Goal: Information Seeking & Learning: Check status

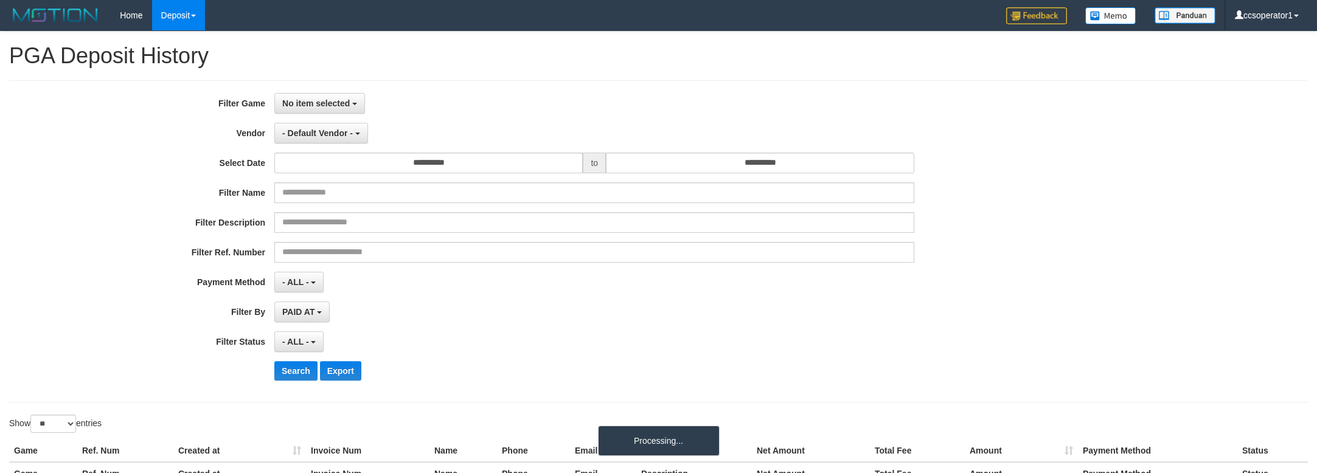
select select
select select "**"
click at [305, 107] on span "No item selected" at bounding box center [316, 104] width 68 height 10
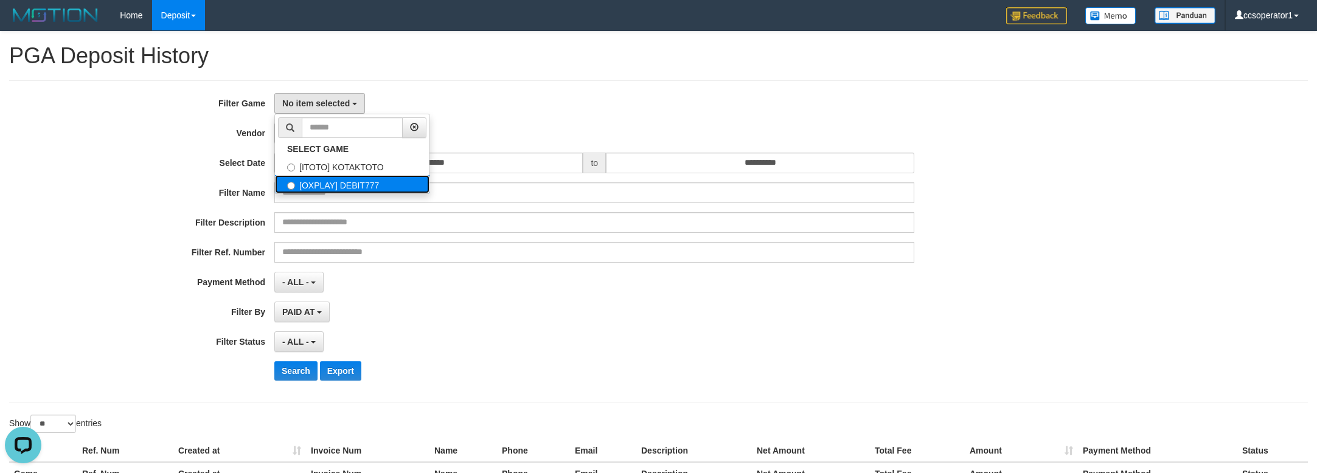
click at [369, 183] on label "[OXPLAY] DEBIT777" at bounding box center [352, 184] width 154 height 18
select select "****"
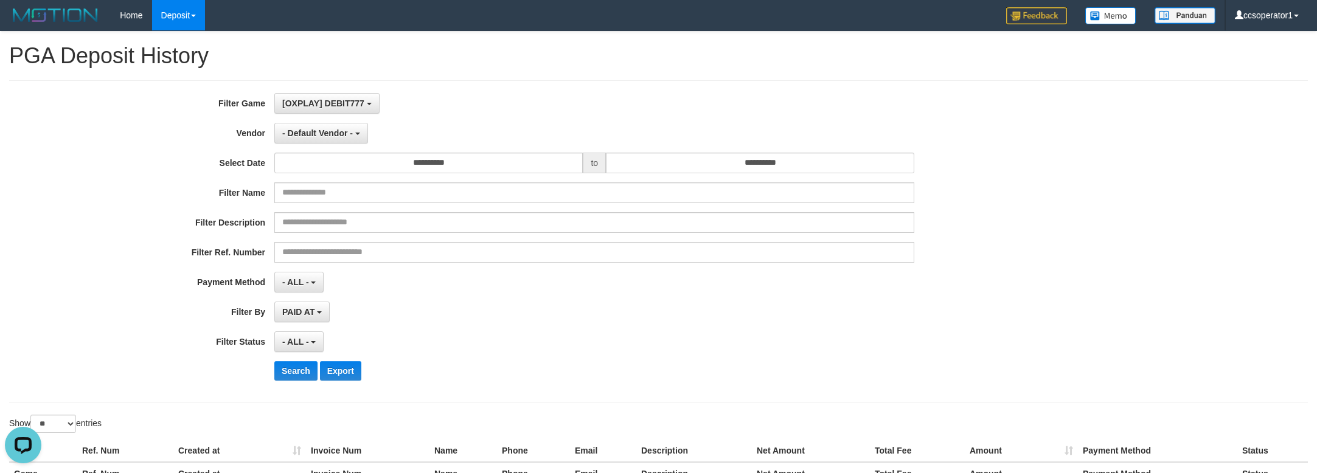
scroll to position [21, 0]
click at [329, 131] on span "- Default Vendor -" at bounding box center [317, 133] width 71 height 10
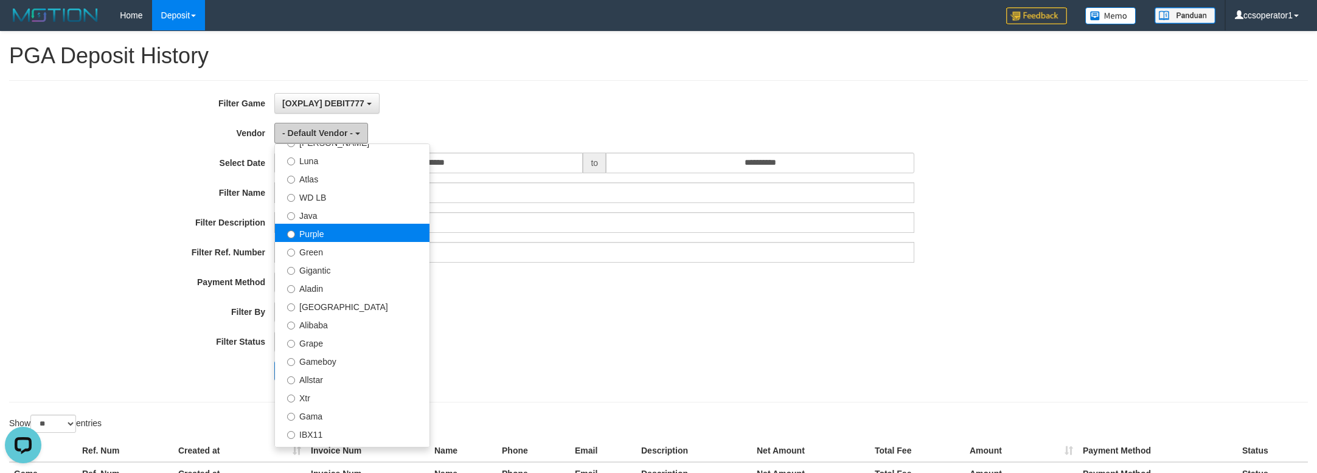
scroll to position [0, 0]
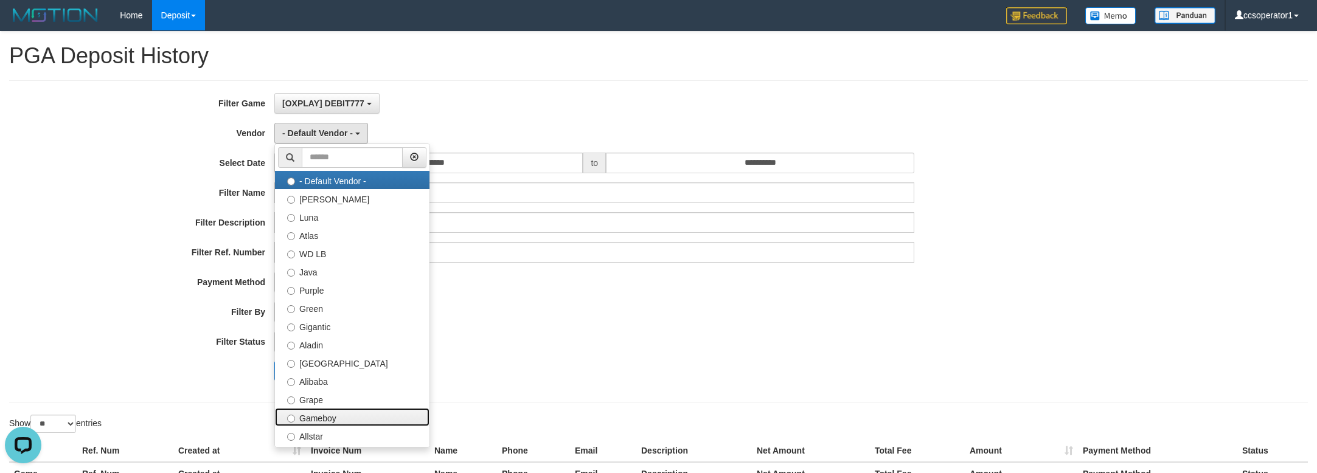
drag, startPoint x: 333, startPoint y: 417, endPoint x: 335, endPoint y: 332, distance: 85.2
click at [335, 406] on ul "- Default Vendor - [PERSON_NAME] Atlas WD LB Java Purple Green Gigantic Aladin …" at bounding box center [352, 296] width 156 height 304
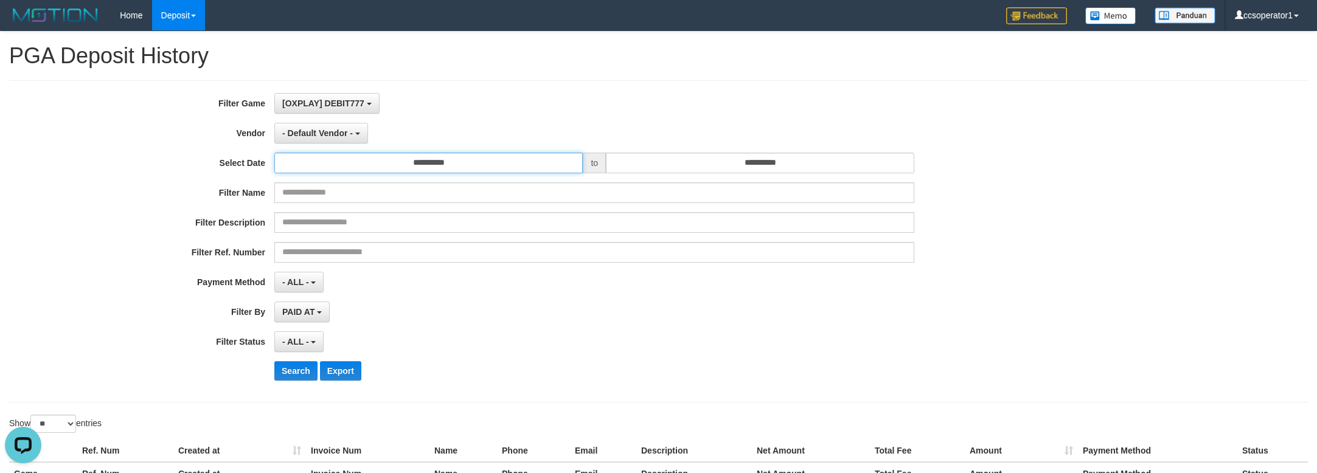
click at [306, 172] on input "**********" at bounding box center [428, 163] width 308 height 21
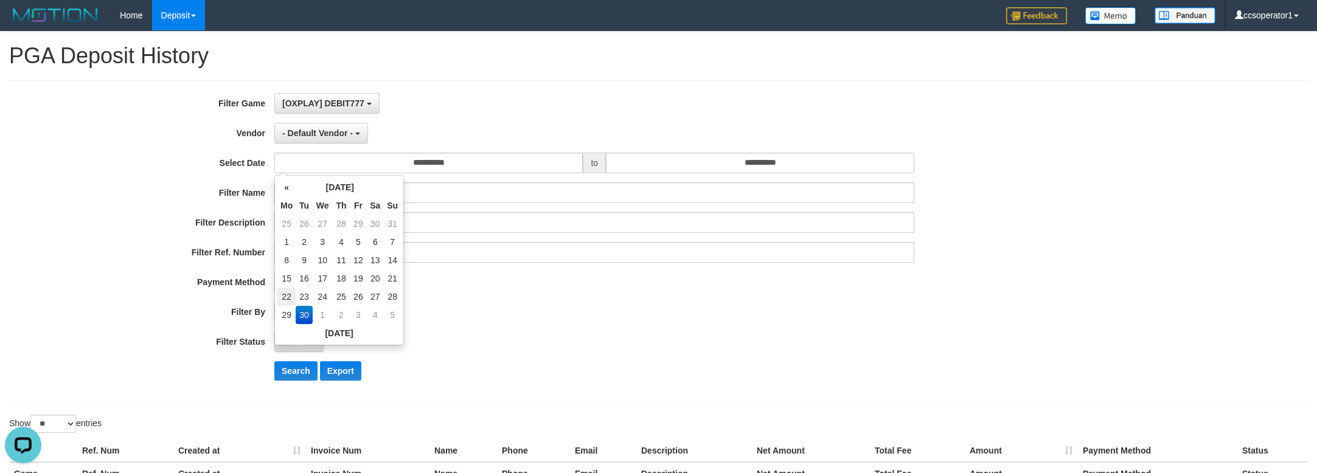
click at [287, 297] on td "22" at bounding box center [286, 297] width 18 height 18
type input "**********"
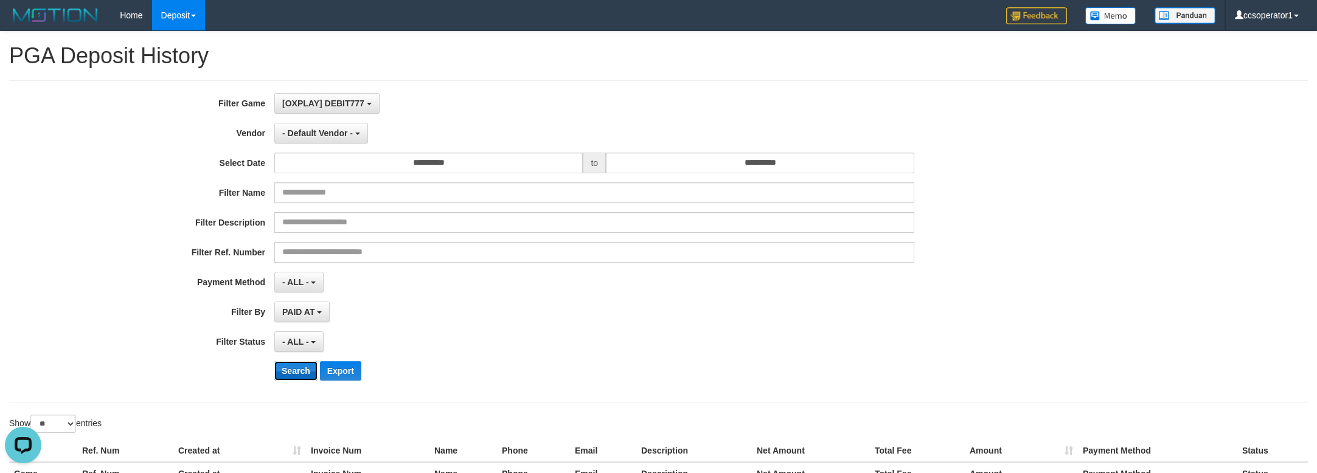
click at [287, 368] on button "Search" at bounding box center [295, 370] width 43 height 19
drag, startPoint x: 341, startPoint y: 136, endPoint x: 351, endPoint y: 173, distance: 39.1
click at [341, 134] on span "- Default Vendor -" at bounding box center [317, 133] width 71 height 10
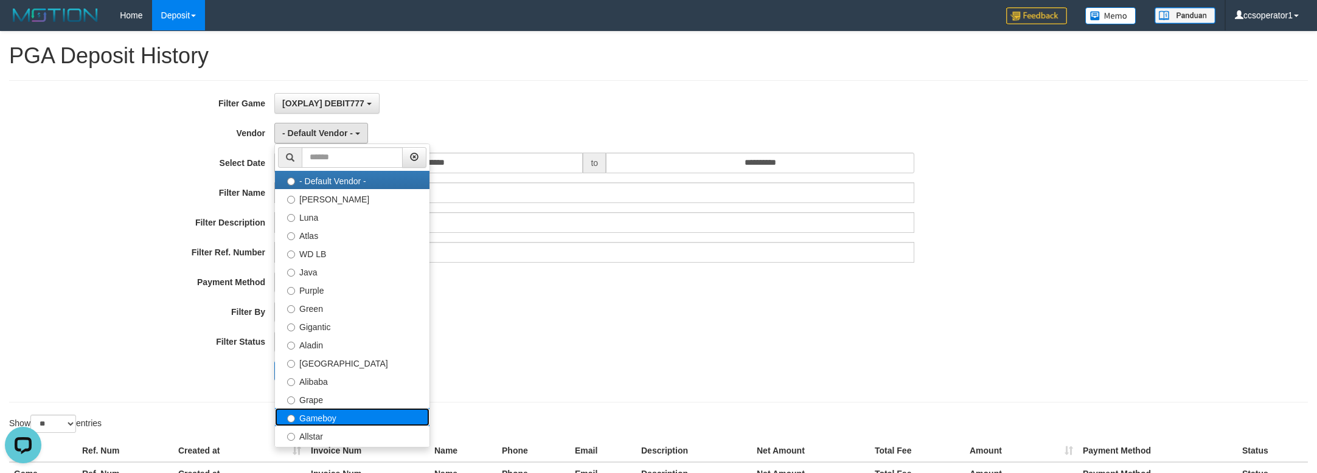
click at [338, 417] on label "Gameboy" at bounding box center [352, 417] width 154 height 18
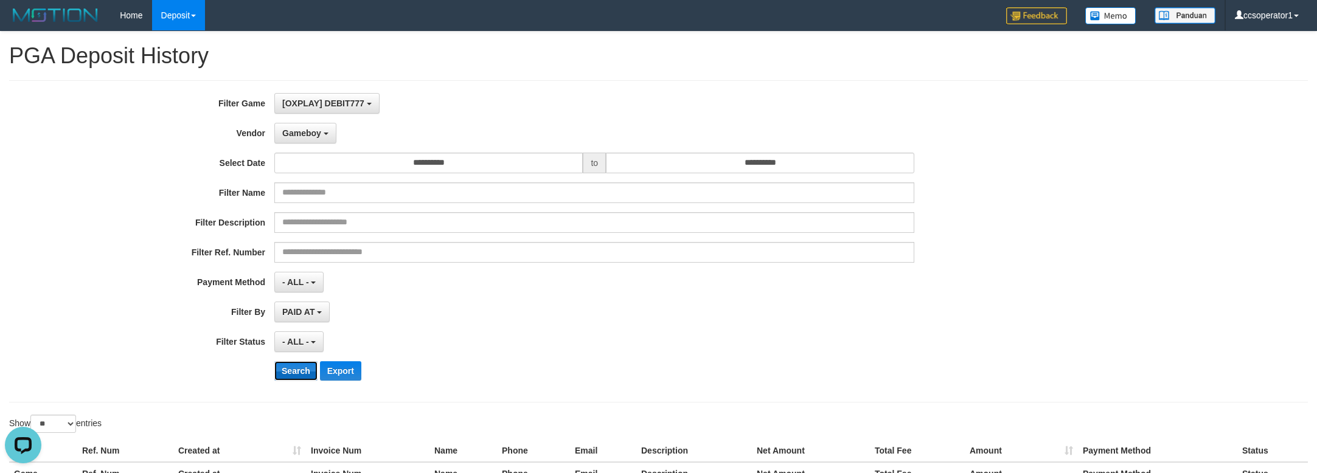
click at [296, 365] on button "Search" at bounding box center [295, 370] width 43 height 19
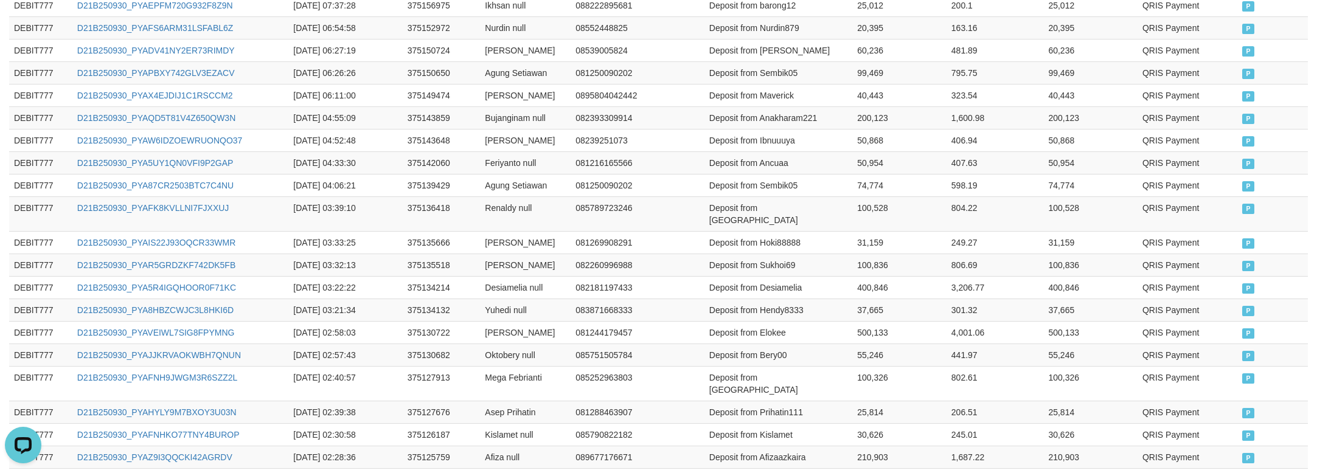
scroll to position [676, 0]
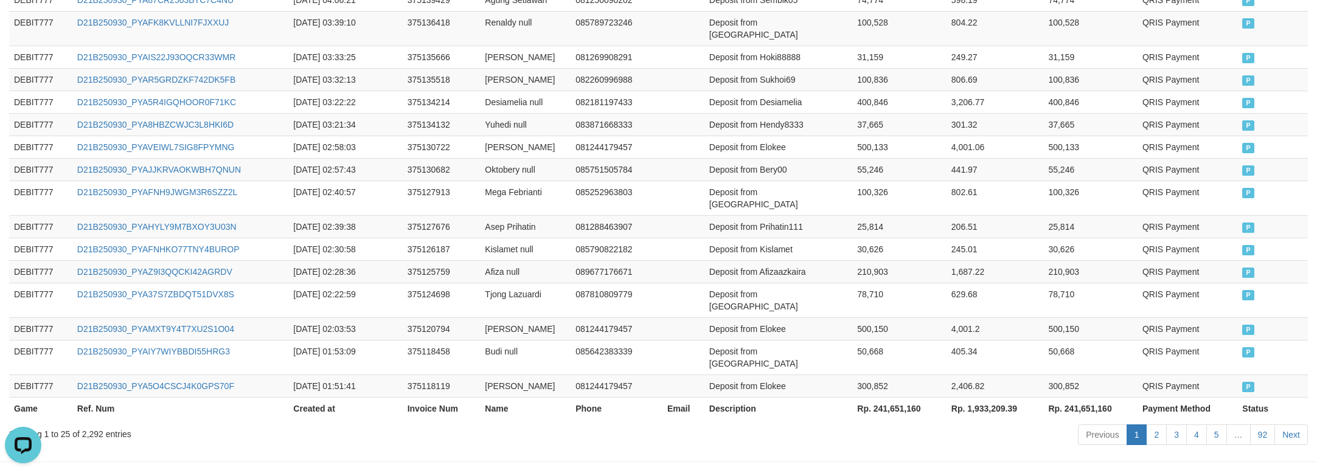
click at [886, 397] on th "Rp. 241,651,160" at bounding box center [899, 408] width 94 height 23
copy th "241,651,160"
drag, startPoint x: 227, startPoint y: 397, endPoint x: 249, endPoint y: 368, distance: 36.4
click at [249, 368] on div "Show ** ** ** *** entries Game Ref. Num Created at Invoice Num Name Phone Email…" at bounding box center [658, 93] width 1299 height 711
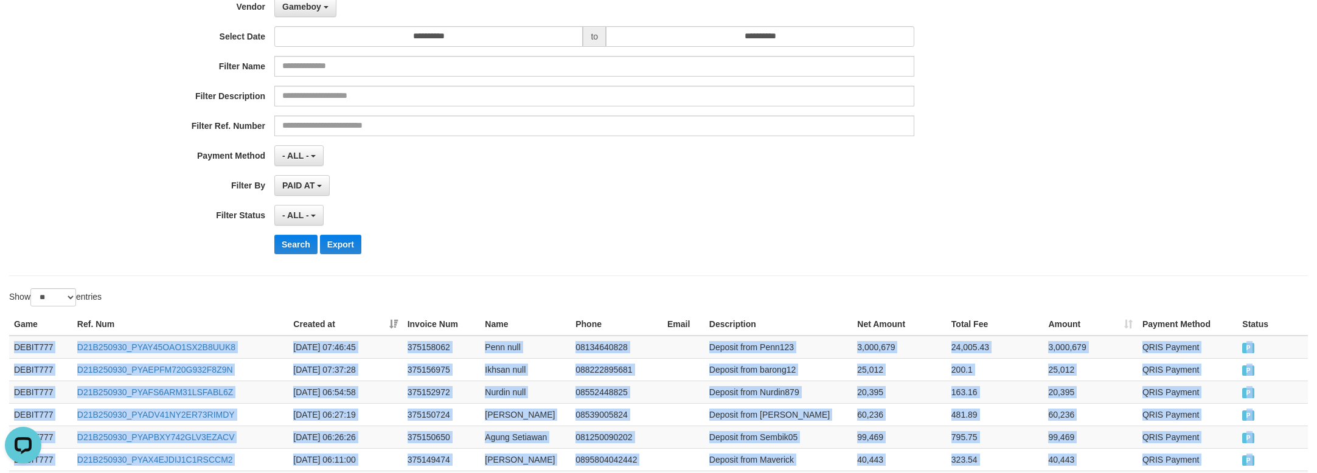
scroll to position [0, 0]
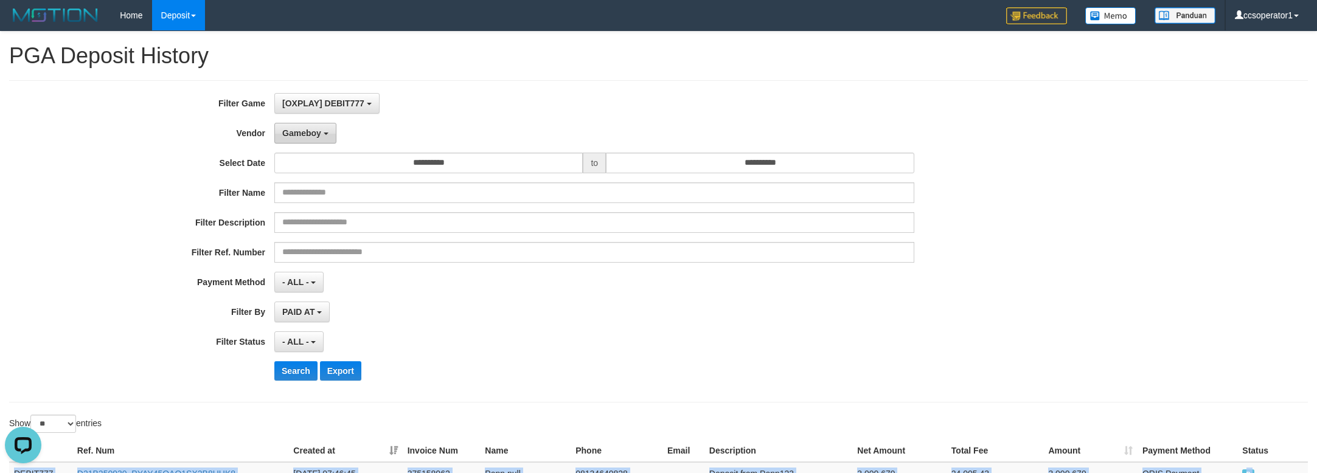
click at [314, 139] on button "Gameboy" at bounding box center [305, 133] width 62 height 21
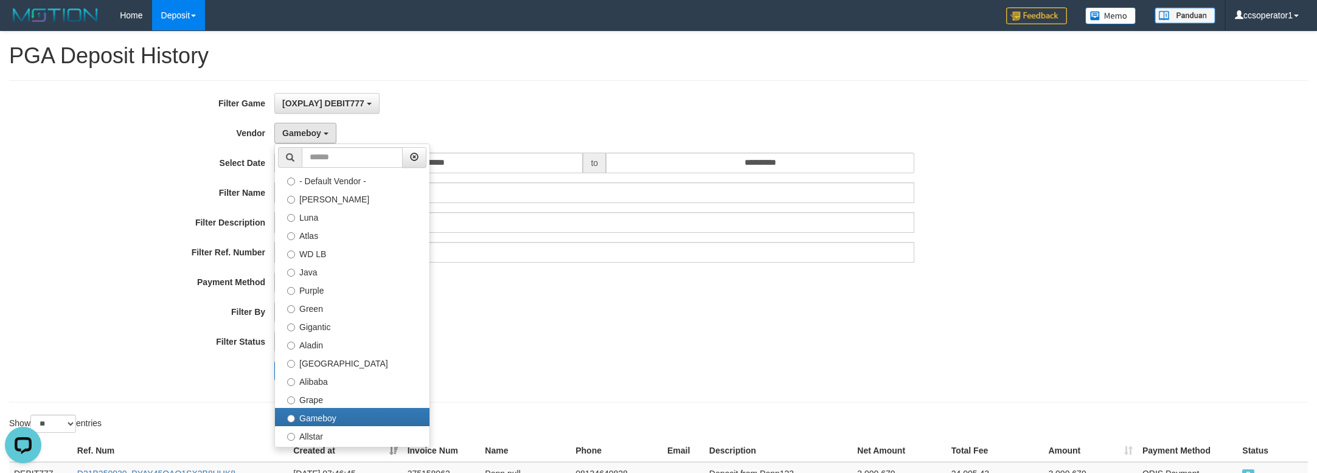
click at [660, 99] on div "[OXPLAY] DEBIT777 SELECT GAME [ITOTO] KOTAKTOTO [OXPLAY] DEBIT777" at bounding box center [594, 103] width 640 height 21
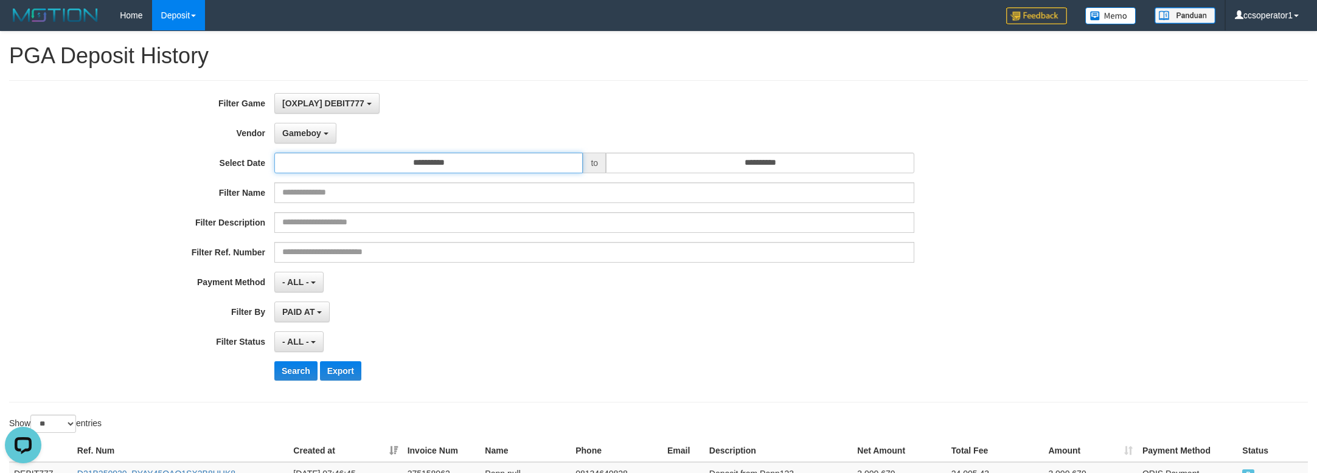
click at [434, 172] on input "**********" at bounding box center [428, 163] width 308 height 21
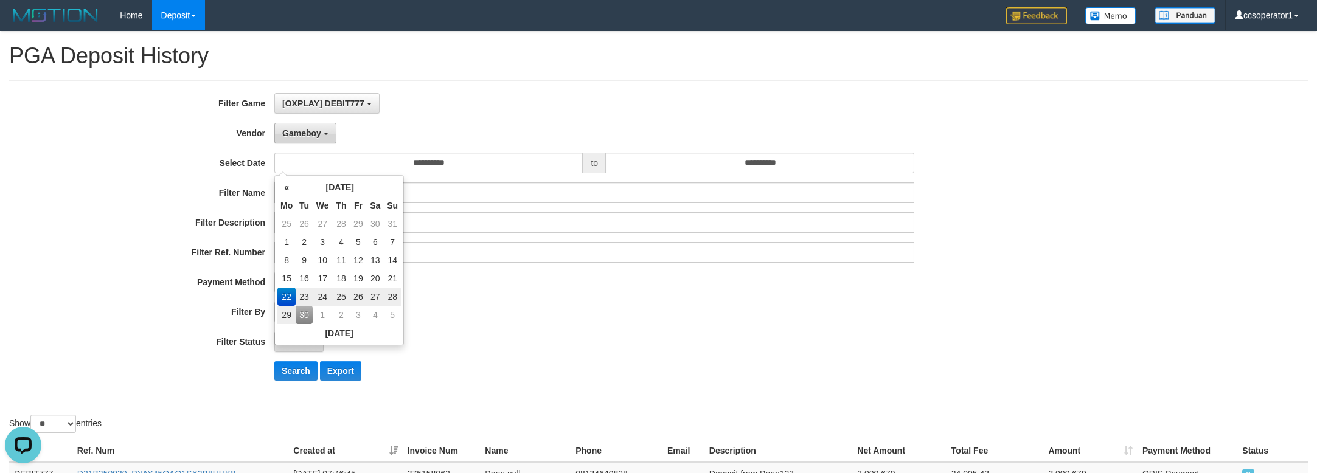
click at [303, 135] on span "Gameboy" at bounding box center [301, 133] width 39 height 10
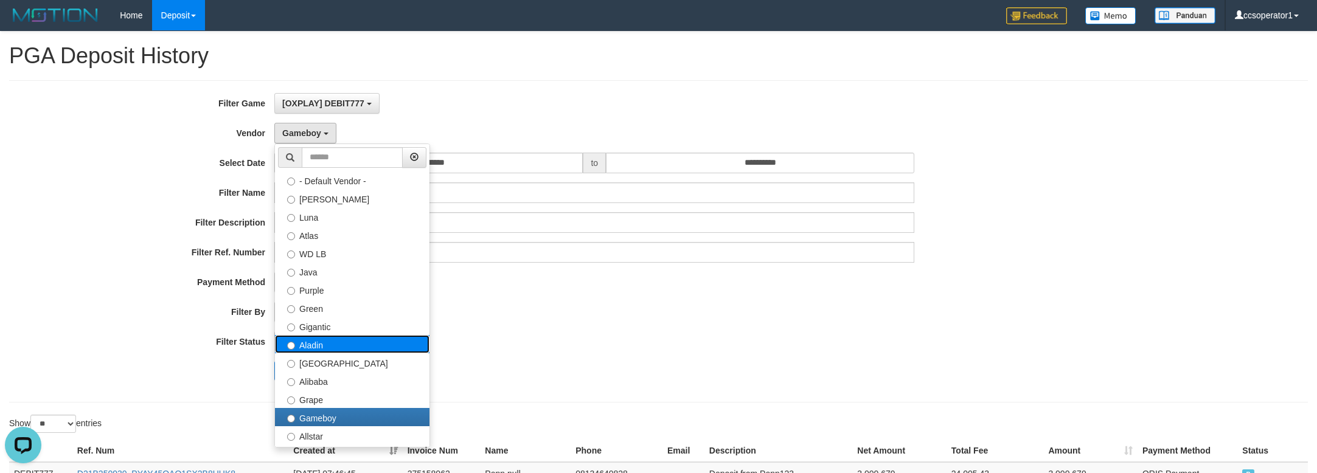
click at [311, 342] on label "Aladin" at bounding box center [352, 344] width 154 height 18
select select "**********"
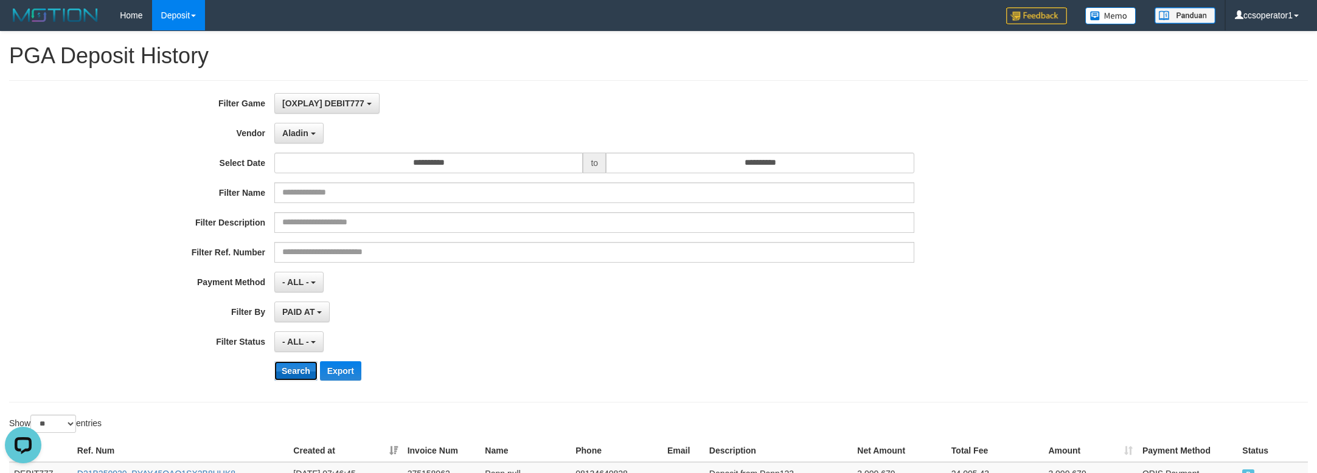
click at [291, 372] on button "Search" at bounding box center [295, 370] width 43 height 19
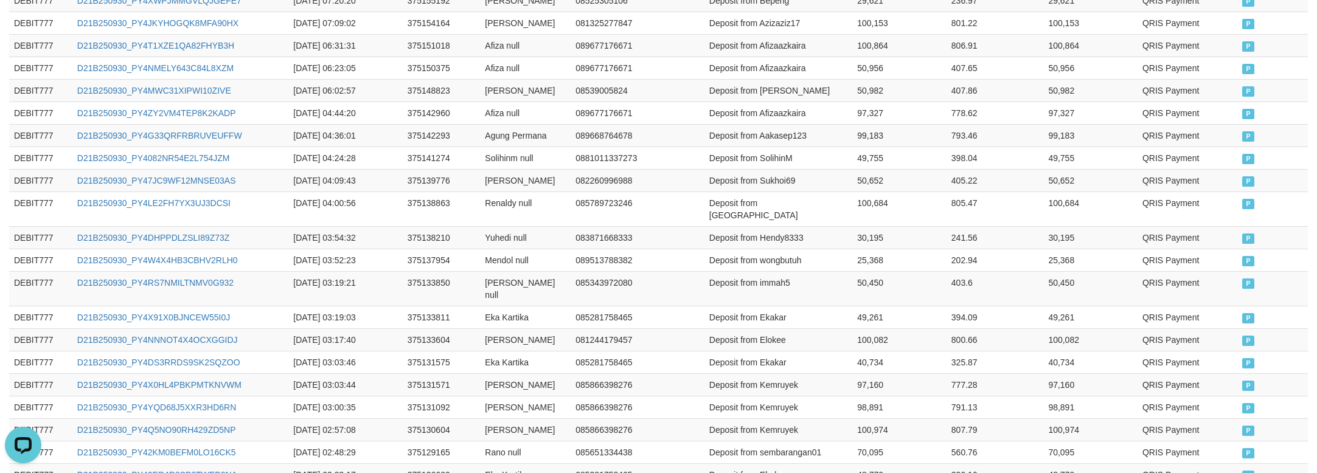
scroll to position [676, 0]
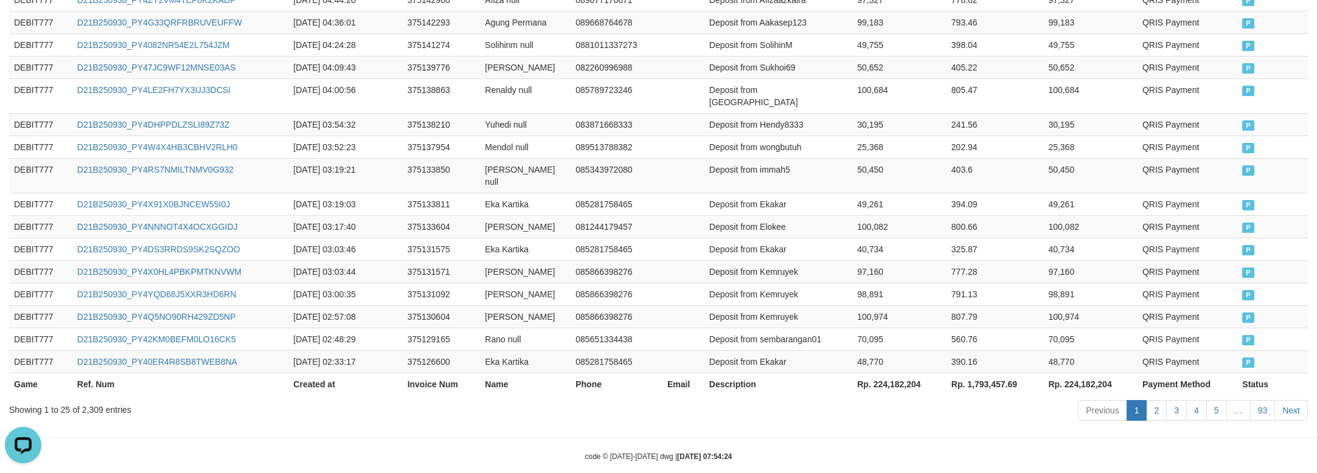
click at [884, 373] on th "Rp. 224,182,204" at bounding box center [899, 384] width 94 height 23
copy th "224,182,204"
drag, startPoint x: 344, startPoint y: 394, endPoint x: 326, endPoint y: 372, distance: 28.6
click at [333, 399] on div "Showing 1 to 25 of 2,309 entries" at bounding box center [274, 407] width 530 height 17
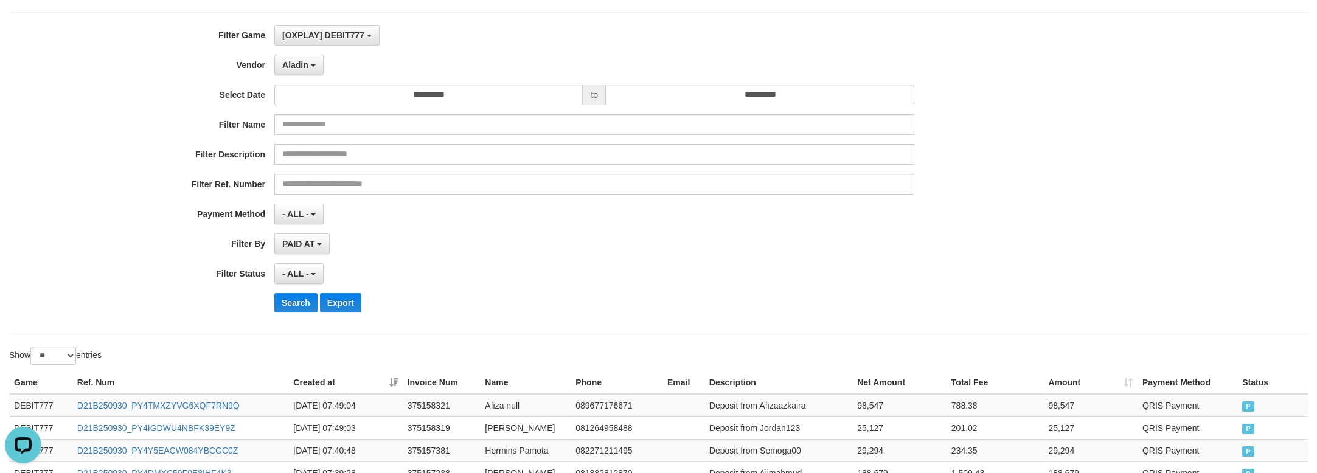
click at [584, 249] on div "PAID AT PAID AT CREATED AT" at bounding box center [594, 244] width 640 height 21
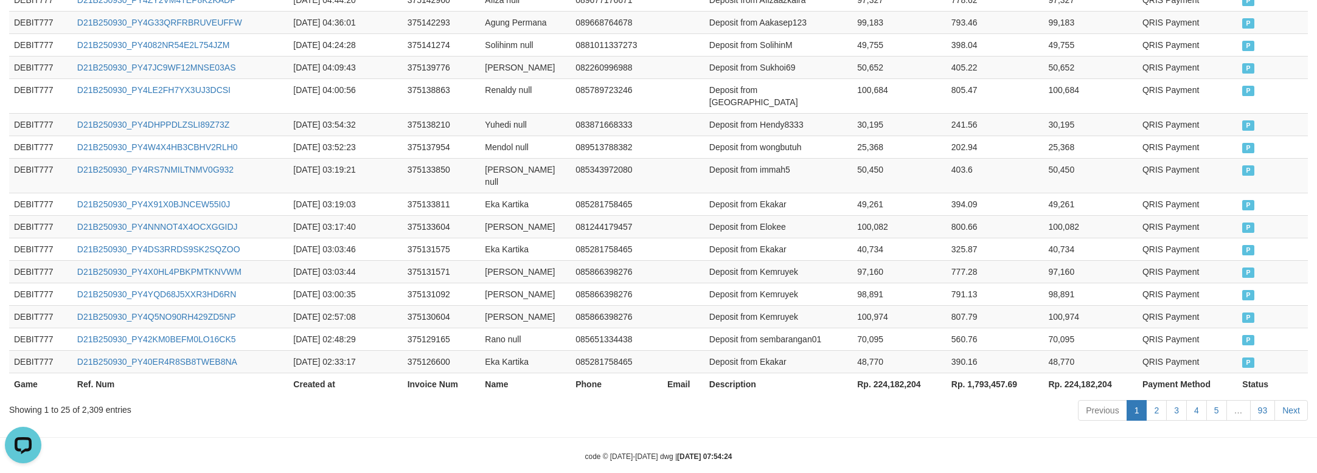
drag, startPoint x: 969, startPoint y: 418, endPoint x: 980, endPoint y: 397, distance: 24.5
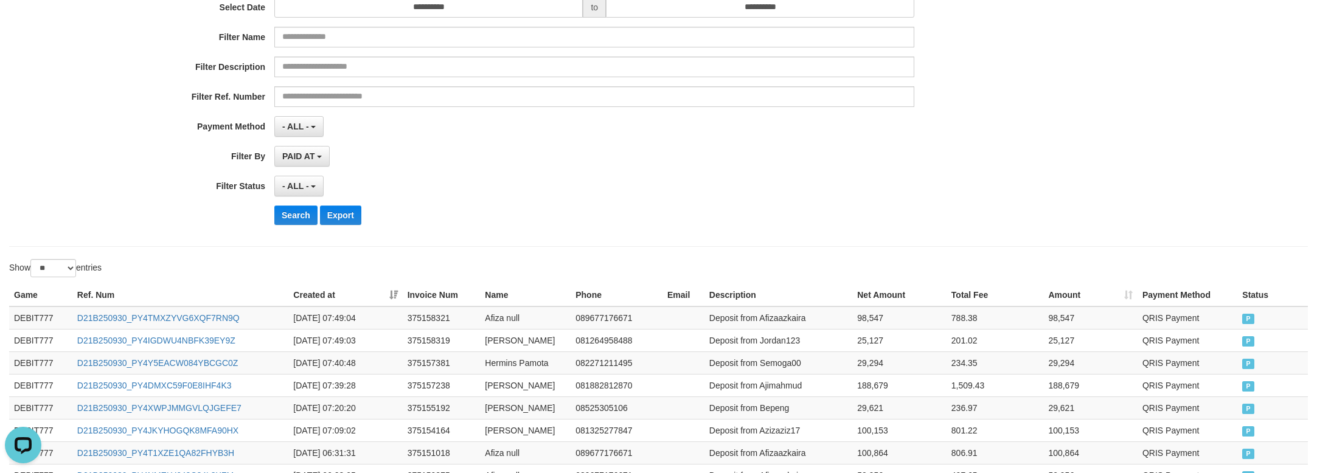
scroll to position [0, 0]
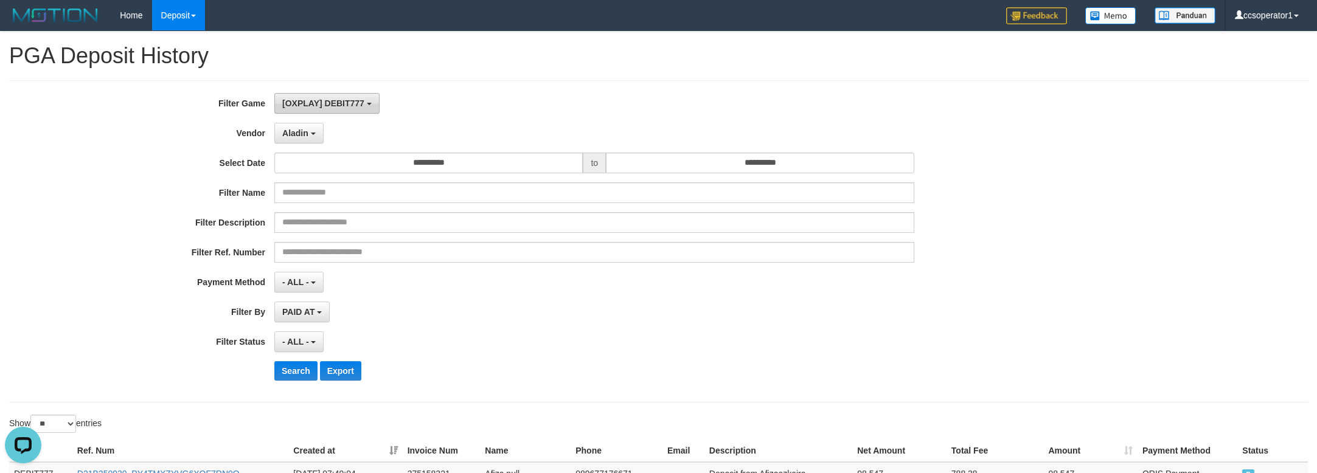
click at [338, 105] on span "[OXPLAY] DEBIT777" at bounding box center [323, 104] width 82 height 10
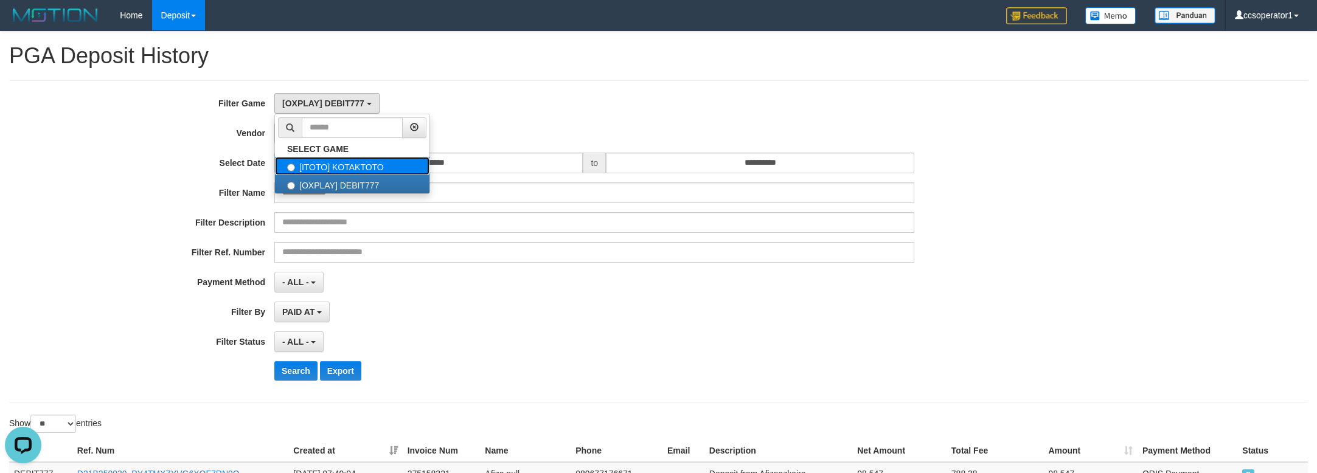
click at [349, 167] on label "[ITOTO] KOTAKTOTO" at bounding box center [352, 166] width 154 height 18
select select "****"
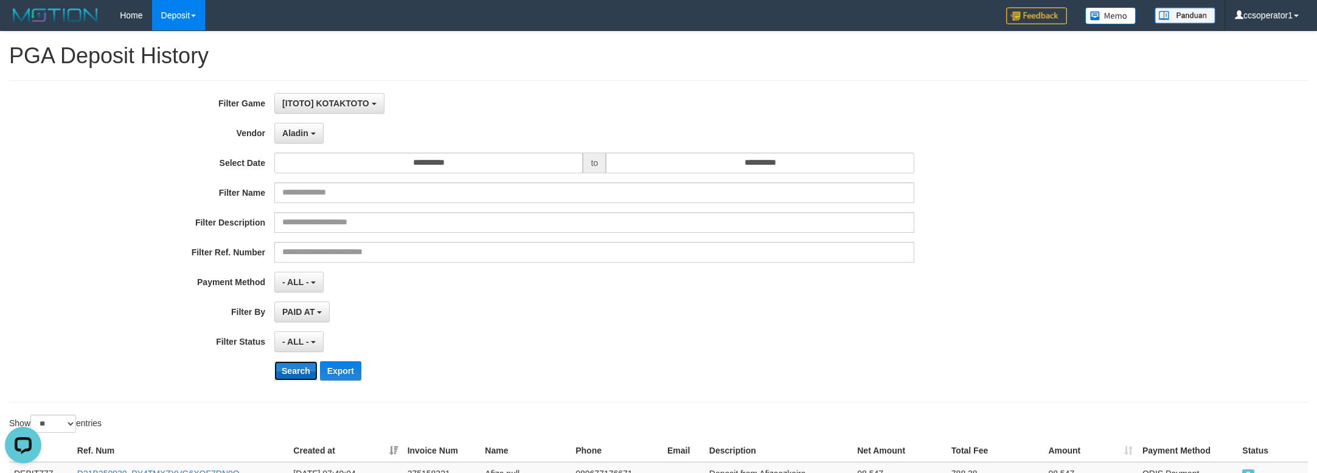
click at [287, 374] on button "Search" at bounding box center [295, 370] width 43 height 19
click at [290, 371] on button "Search" at bounding box center [295, 370] width 43 height 19
drag, startPoint x: 293, startPoint y: 370, endPoint x: 470, endPoint y: 332, distance: 181.7
click at [296, 369] on button "Search" at bounding box center [295, 370] width 43 height 19
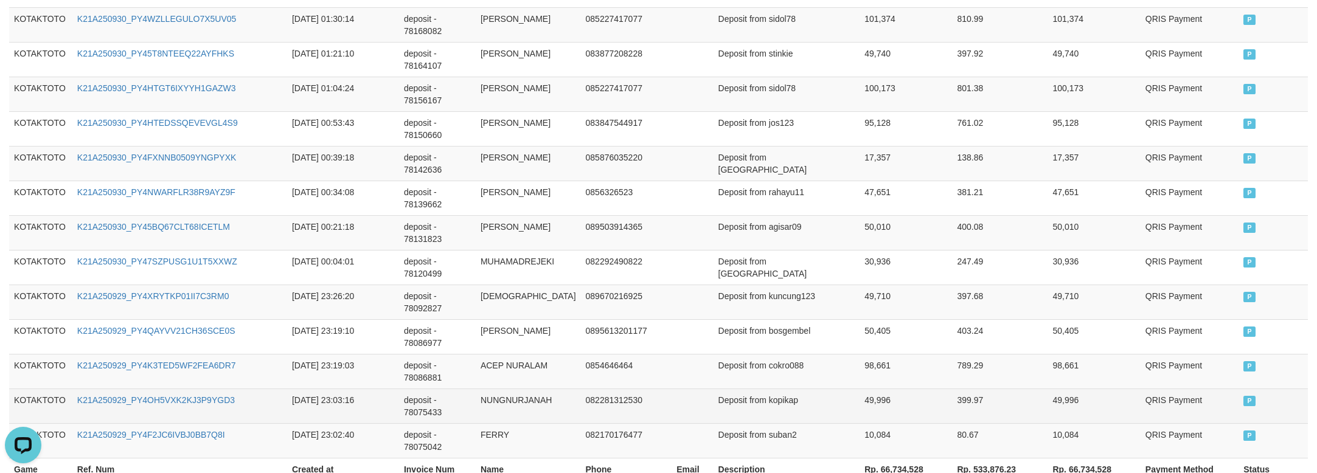
scroll to position [981, 0]
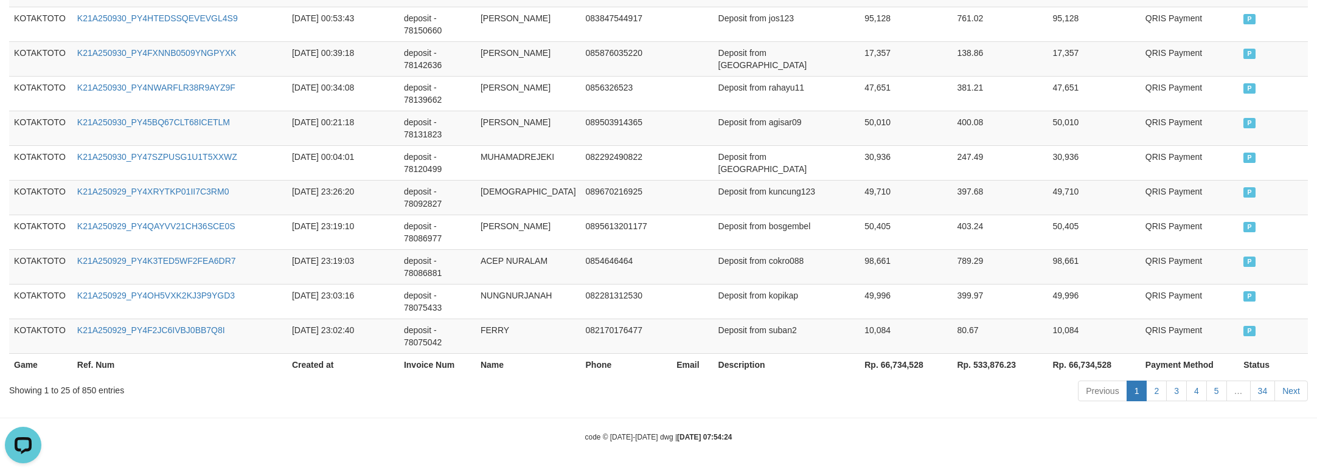
click at [911, 372] on th "Rp. 66,734,528" at bounding box center [905, 364] width 92 height 23
click at [898, 368] on th "Rp. 66,734,528" at bounding box center [905, 364] width 92 height 23
copy th "66,734,528"
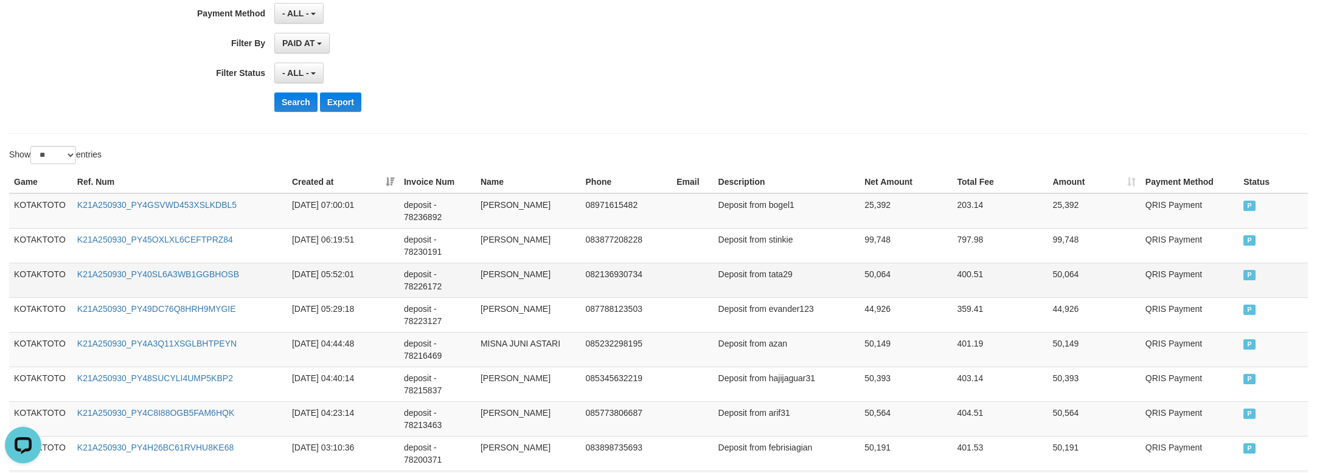
scroll to position [232, 0]
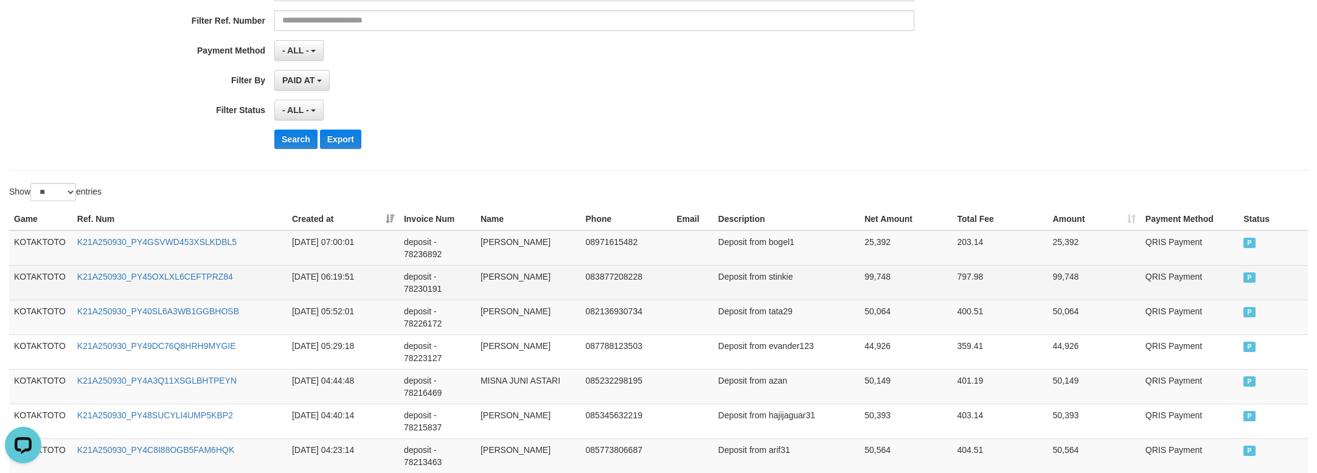
click at [869, 269] on td "99,748" at bounding box center [905, 282] width 92 height 35
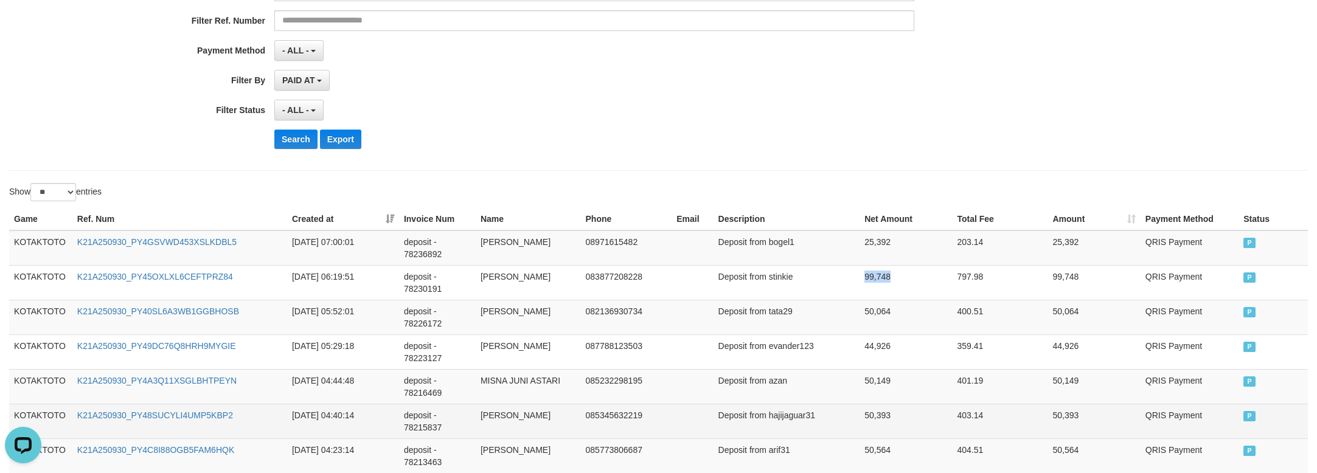
copy td "99,748"
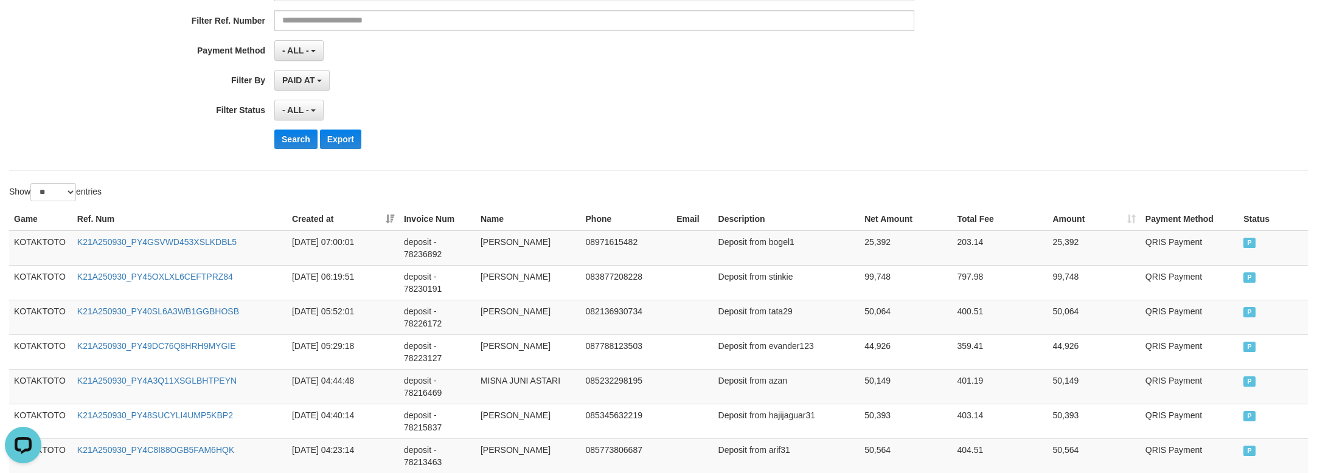
click at [175, 137] on div "Search Export" at bounding box center [548, 139] width 1097 height 19
click at [644, 149] on div "Search Export" at bounding box center [685, 139] width 823 height 19
click at [868, 241] on td "25,392" at bounding box center [905, 248] width 92 height 35
copy td "25,392"
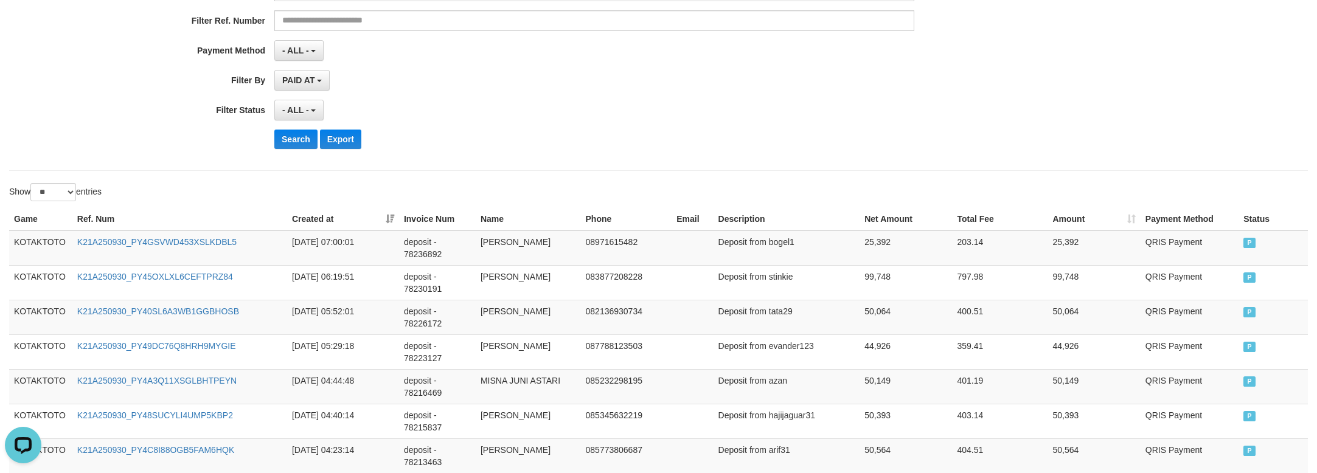
drag, startPoint x: 190, startPoint y: 117, endPoint x: 502, endPoint y: 222, distance: 328.7
click at [221, 122] on div "**********" at bounding box center [548, 9] width 1097 height 297
click at [788, 255] on td "Deposit from bogel1" at bounding box center [786, 248] width 147 height 35
click at [769, 246] on td "Deposit from bogel1" at bounding box center [786, 248] width 147 height 35
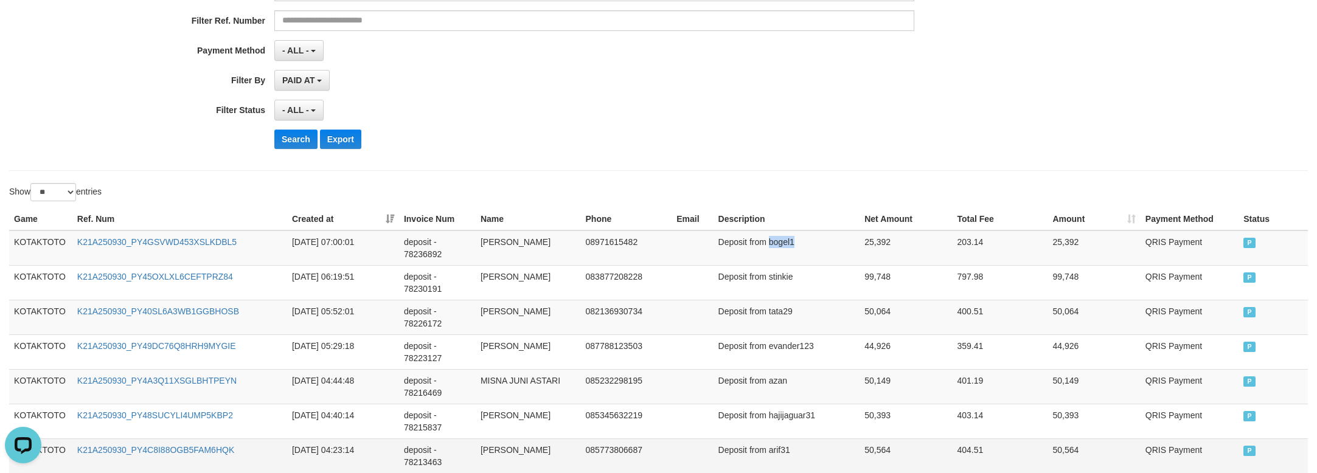
copy td "bogel1"
drag, startPoint x: 229, startPoint y: 153, endPoint x: 563, endPoint y: 204, distance: 337.9
click at [251, 152] on div "**********" at bounding box center [548, 9] width 1097 height 297
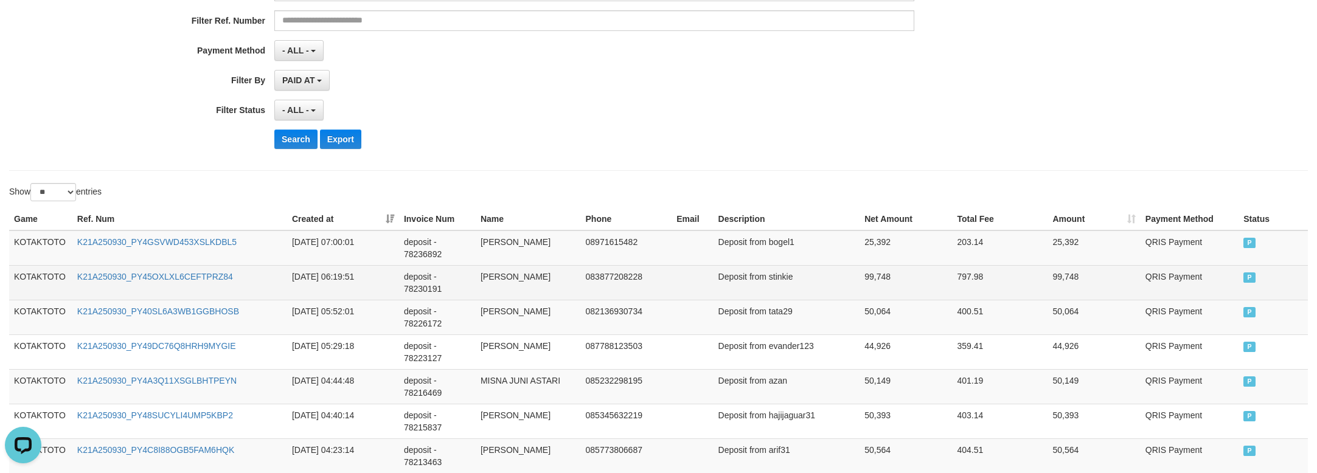
click at [768, 284] on td "Deposit from stinkie" at bounding box center [786, 282] width 147 height 35
copy td "stinkie"
click at [774, 276] on td "Deposit from stinkie" at bounding box center [786, 282] width 147 height 35
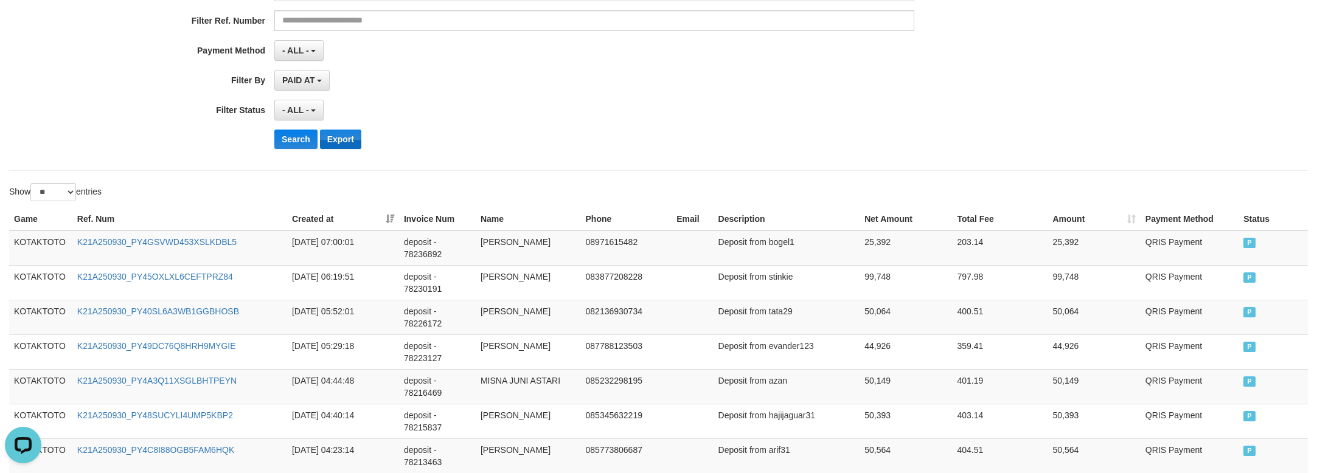
drag, startPoint x: 325, startPoint y: 168, endPoint x: 344, endPoint y: 146, distance: 29.4
click at [327, 165] on div "**********" at bounding box center [658, 10] width 1299 height 322
click at [490, 243] on td "[PERSON_NAME]" at bounding box center [528, 248] width 105 height 35
click at [488, 243] on td "[PERSON_NAME]" at bounding box center [528, 248] width 105 height 35
copy td "[PERSON_NAME]"
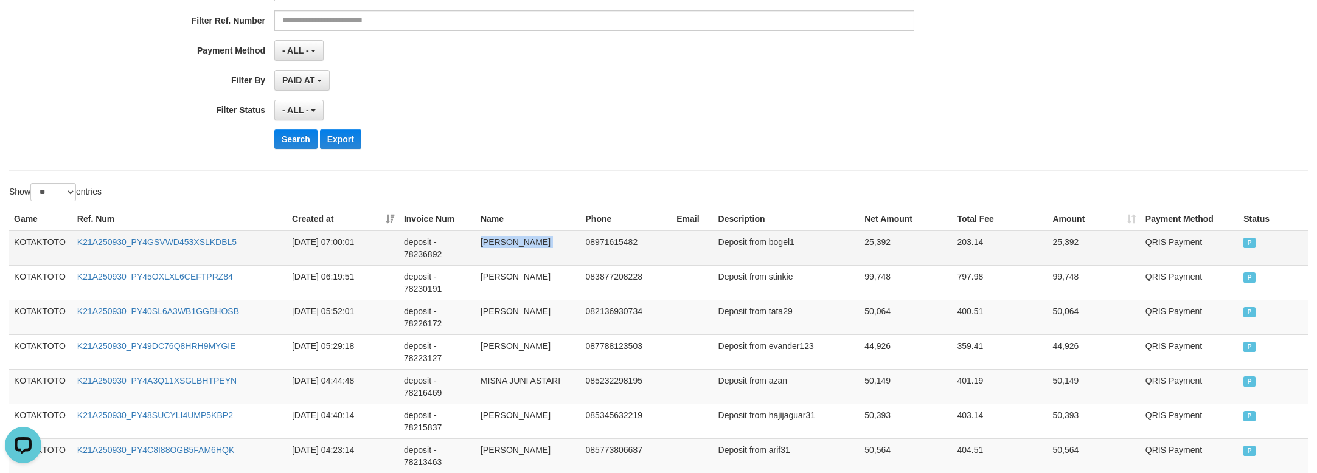
click at [488, 243] on td "[PERSON_NAME]" at bounding box center [528, 248] width 105 height 35
drag, startPoint x: 155, startPoint y: 162, endPoint x: 250, endPoint y: 202, distance: 103.0
click at [184, 174] on div "**********" at bounding box center [658, 475] width 1317 height 1350
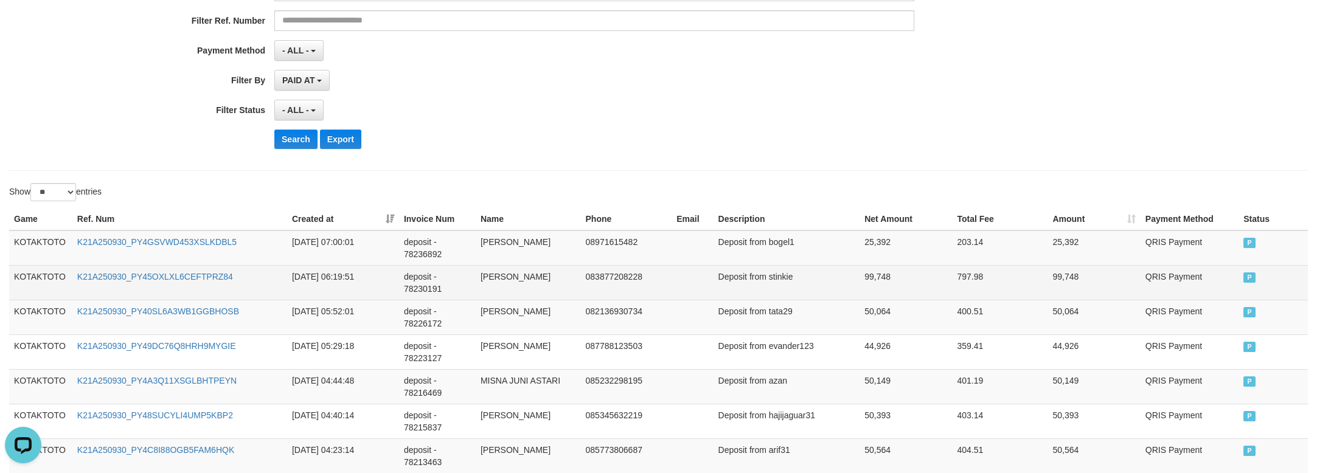
click at [491, 283] on td "[PERSON_NAME]" at bounding box center [528, 282] width 105 height 35
copy td "[PERSON_NAME]"
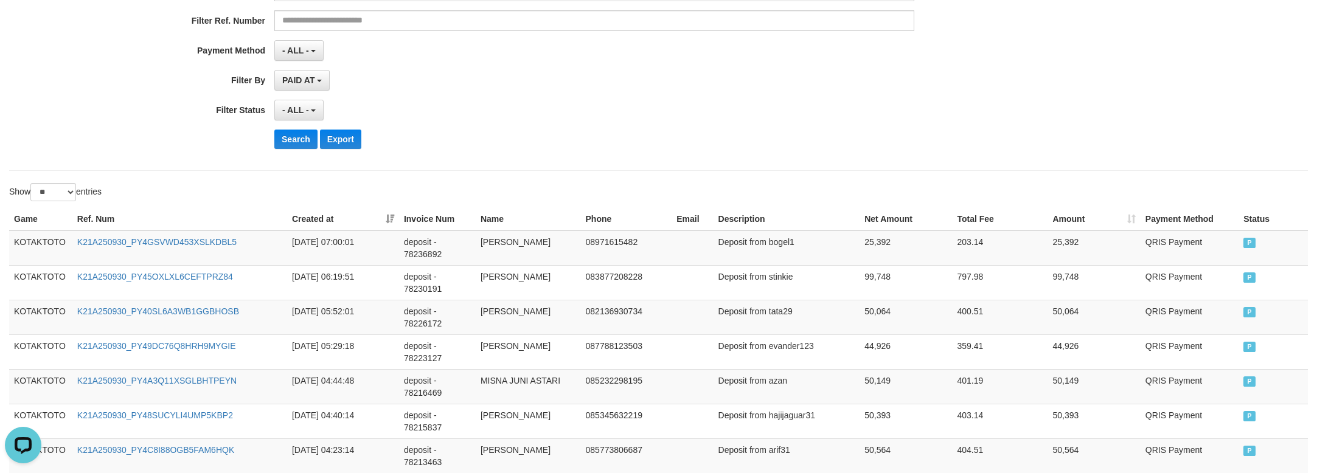
drag, startPoint x: 173, startPoint y: 162, endPoint x: 350, endPoint y: 189, distance: 178.4
click at [173, 162] on div "**********" at bounding box center [658, 10] width 1299 height 322
click at [133, 76] on label "Filter By" at bounding box center [137, 78] width 274 height 16
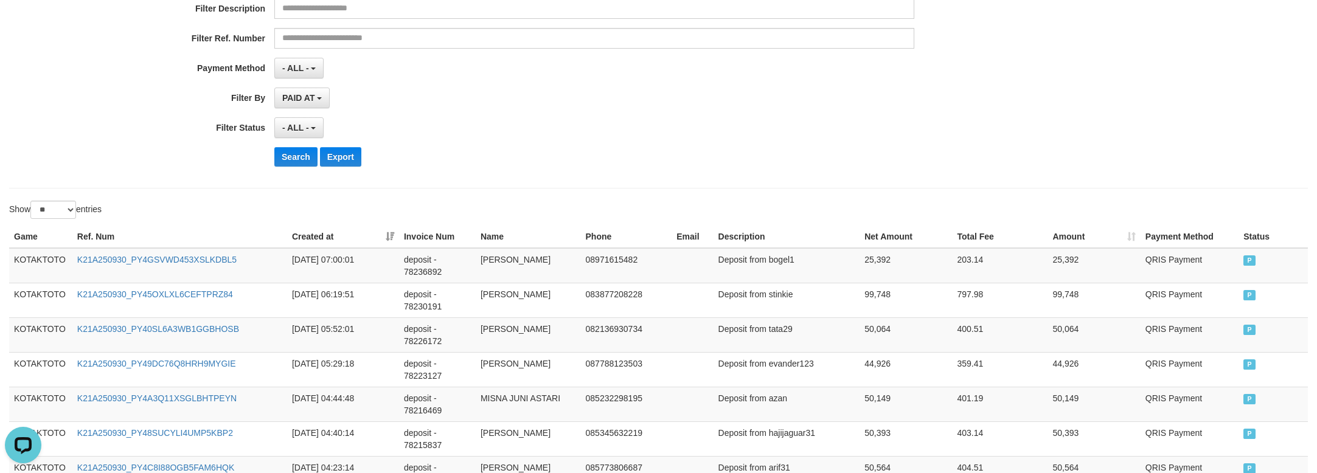
scroll to position [0, 0]
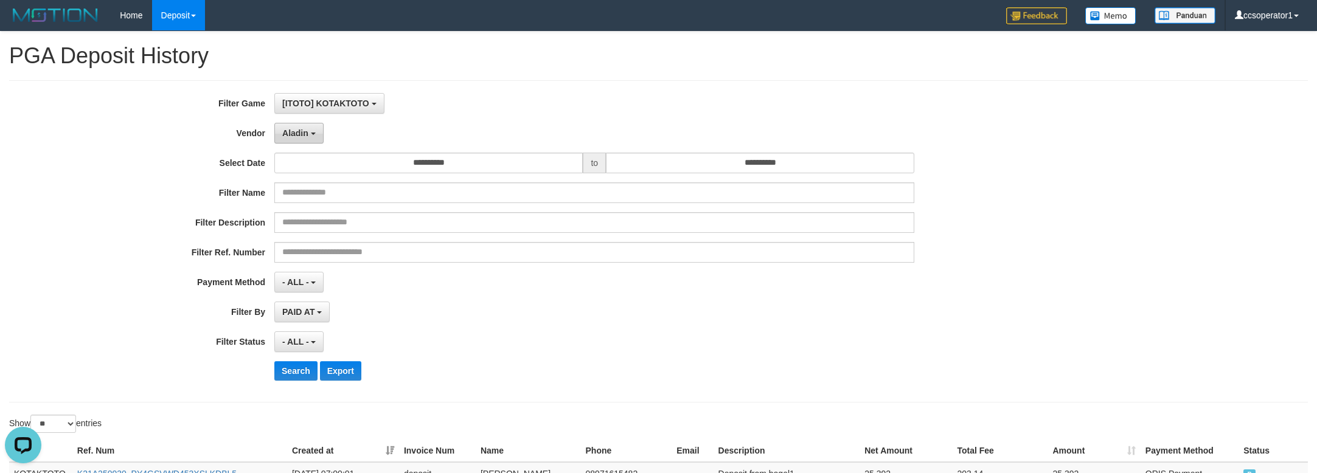
click at [304, 130] on span "Aladin" at bounding box center [295, 133] width 26 height 10
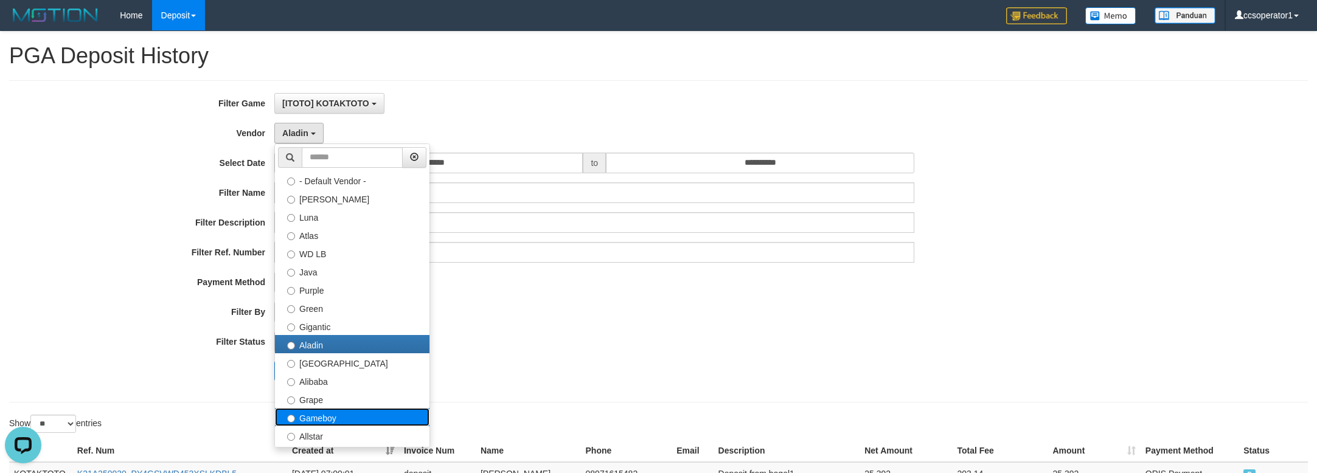
click at [328, 417] on label "Gameboy" at bounding box center [352, 417] width 154 height 18
select select "**********"
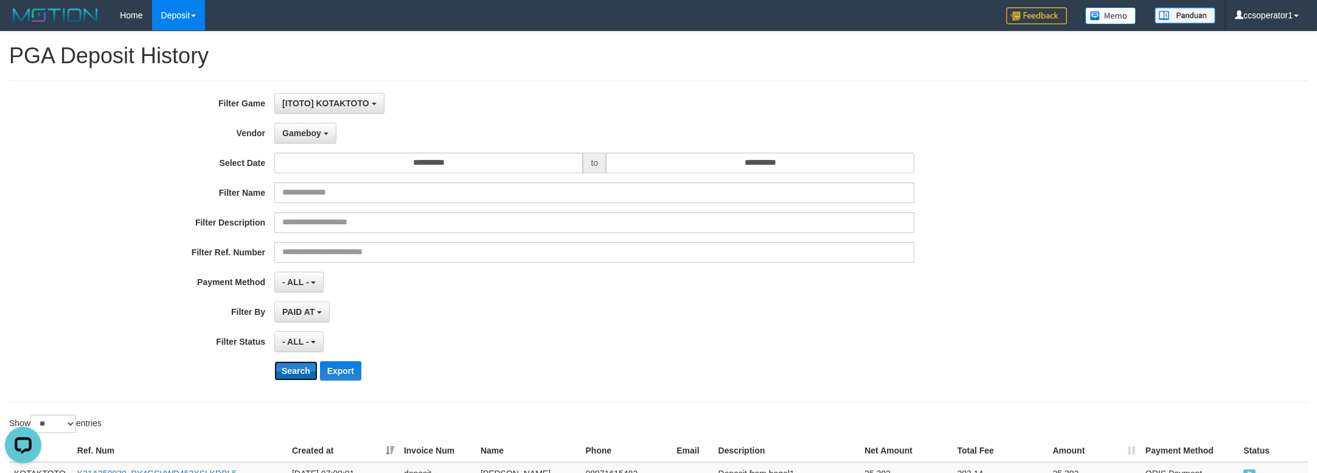
click at [290, 367] on button "Search" at bounding box center [295, 370] width 43 height 19
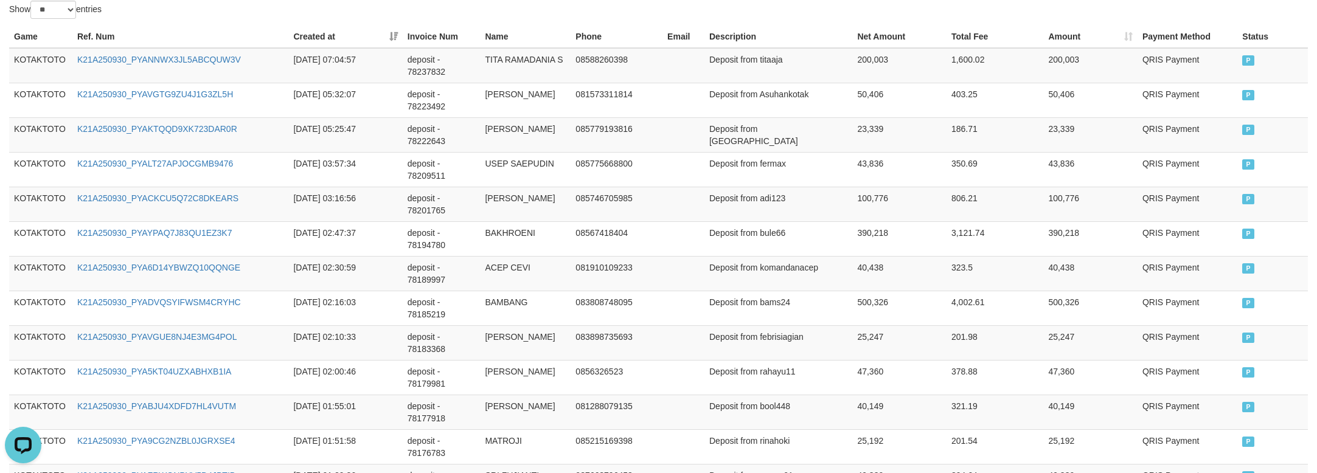
scroll to position [387, 0]
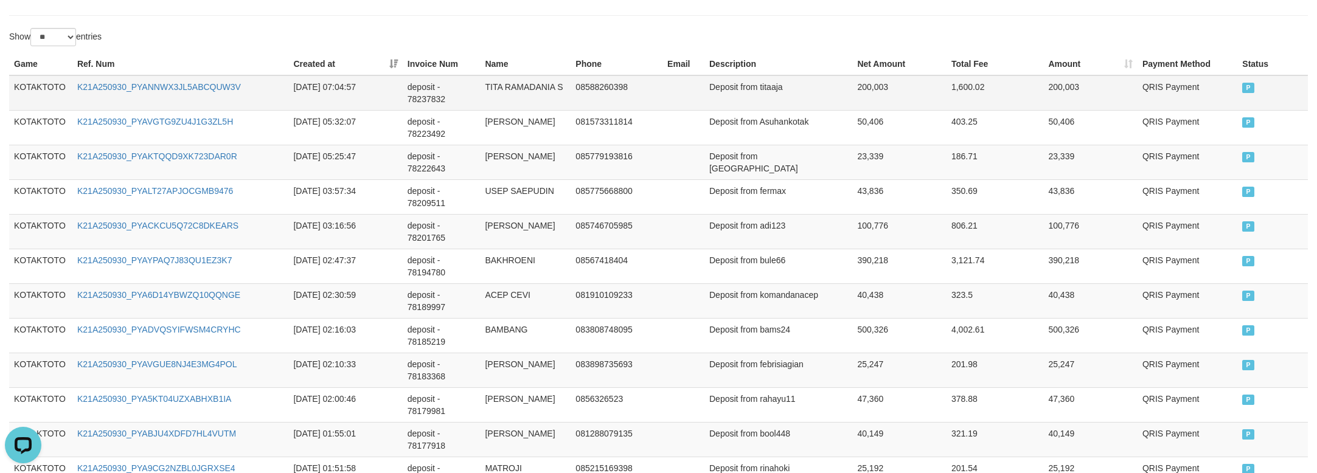
click at [248, 92] on td "K21A250930_PYANNWX3JL5ABCQUW3V" at bounding box center [180, 92] width 217 height 35
click at [874, 90] on td "200,003" at bounding box center [899, 92] width 94 height 35
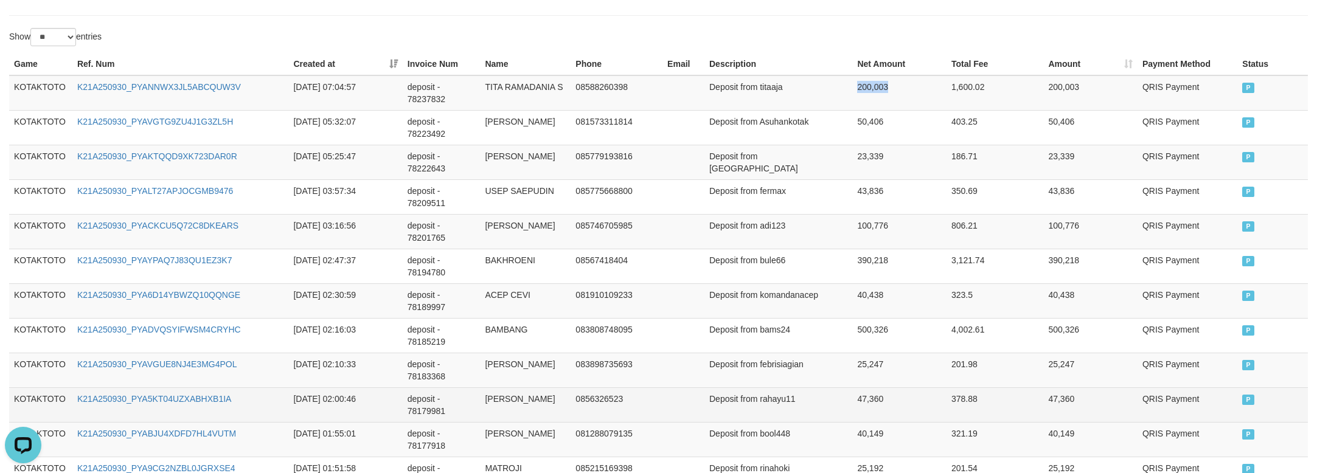
copy td "200,003"
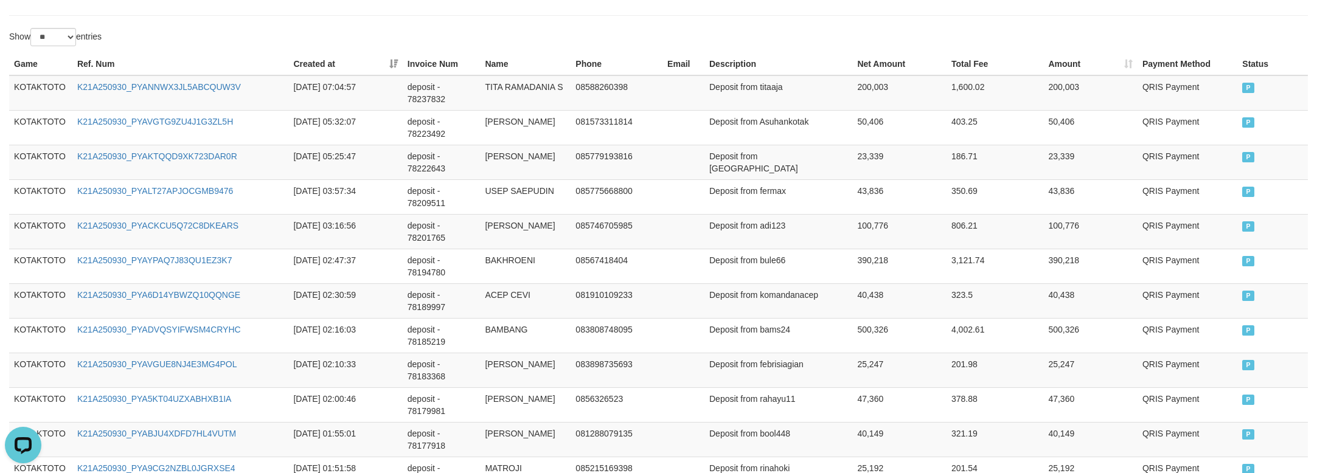
click at [255, 46] on div "Show ** ** ** *** entries" at bounding box center [329, 38] width 640 height 21
click at [768, 89] on td "Deposit from titaaja" at bounding box center [778, 92] width 148 height 35
drag, startPoint x: 257, startPoint y: 12, endPoint x: 375, endPoint y: 36, distance: 120.5
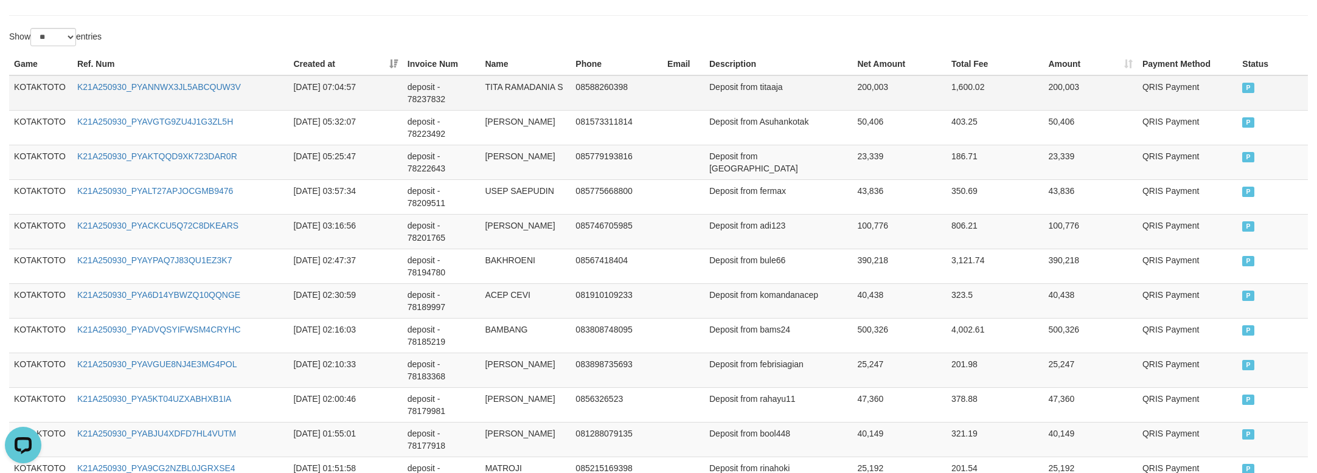
click at [549, 93] on td "TITA RAMADANIA S" at bounding box center [525, 92] width 91 height 35
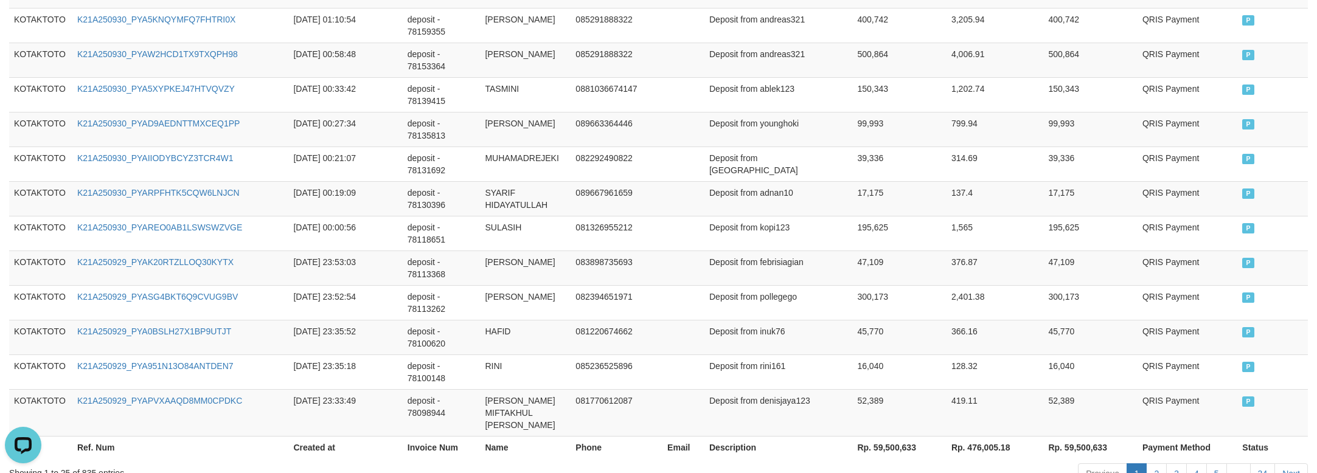
scroll to position [993, 0]
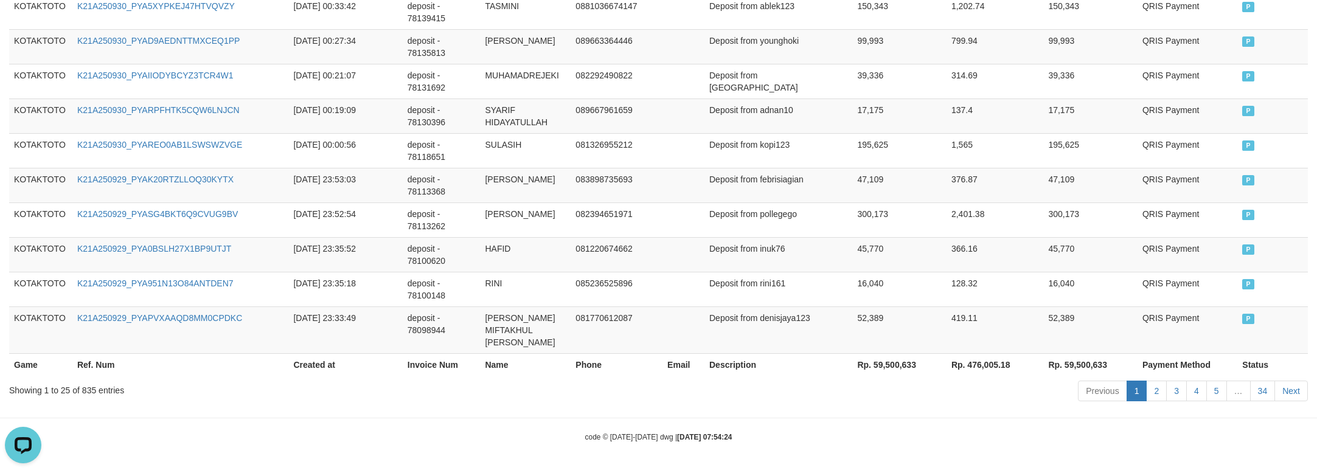
click at [901, 365] on th "Rp. 59,500,633" at bounding box center [899, 364] width 94 height 23
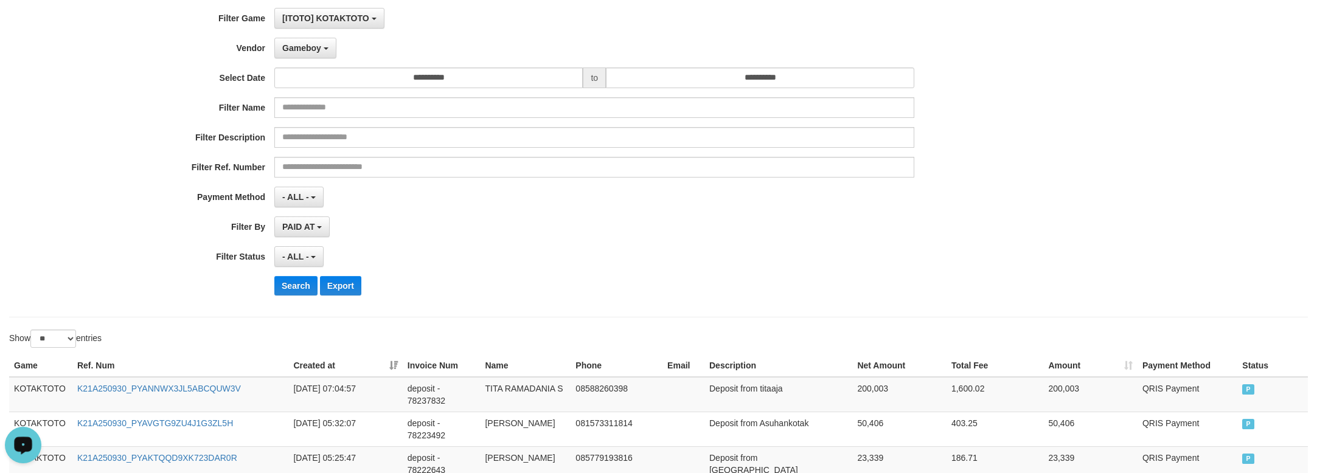
scroll to position [80, 0]
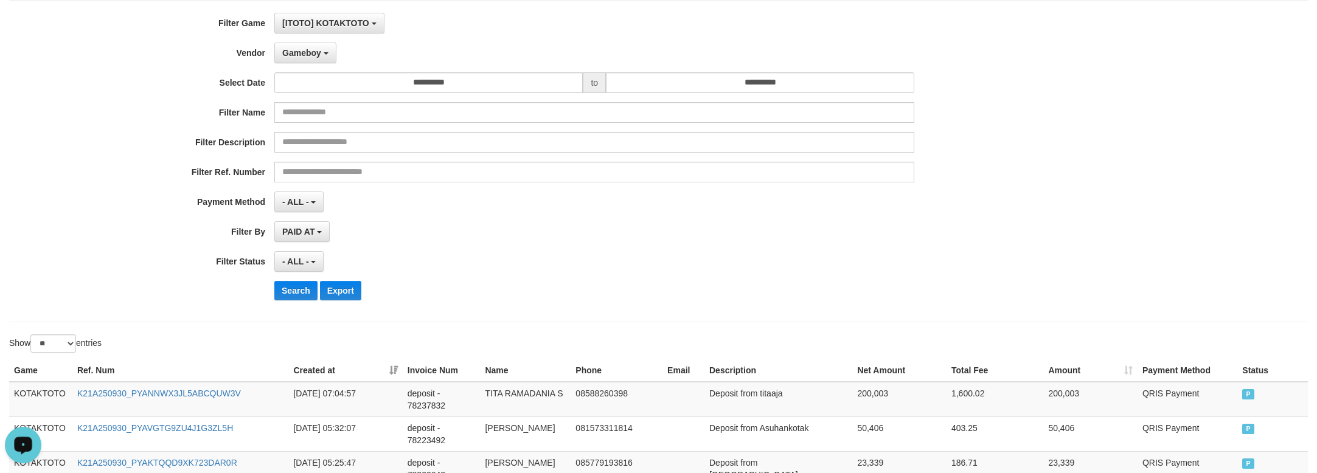
drag, startPoint x: 137, startPoint y: 105, endPoint x: 196, endPoint y: 93, distance: 60.1
click at [141, 102] on label "Filter Name" at bounding box center [137, 110] width 274 height 16
click at [74, 153] on div "**********" at bounding box center [548, 161] width 1097 height 297
drag, startPoint x: 136, startPoint y: 78, endPoint x: 114, endPoint y: 80, distance: 22.0
click at [114, 80] on label "Select Date" at bounding box center [137, 80] width 274 height 16
